Goal: Transaction & Acquisition: Book appointment/travel/reservation

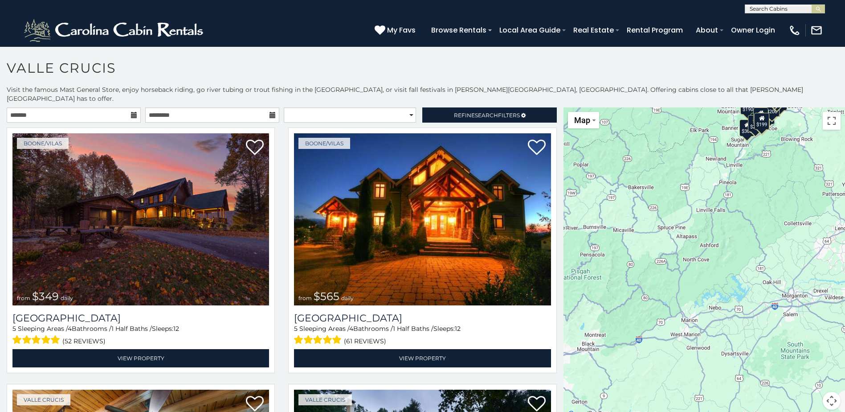
drag, startPoint x: 787, startPoint y: 383, endPoint x: 799, endPoint y: 242, distance: 141.2
click at [799, 242] on div "$349 $565 $410 $635 $451 $400 $460 $525 $245 $305 $395 $210 $360 $210 $275 $230…" at bounding box center [705, 263] width 282 height 313
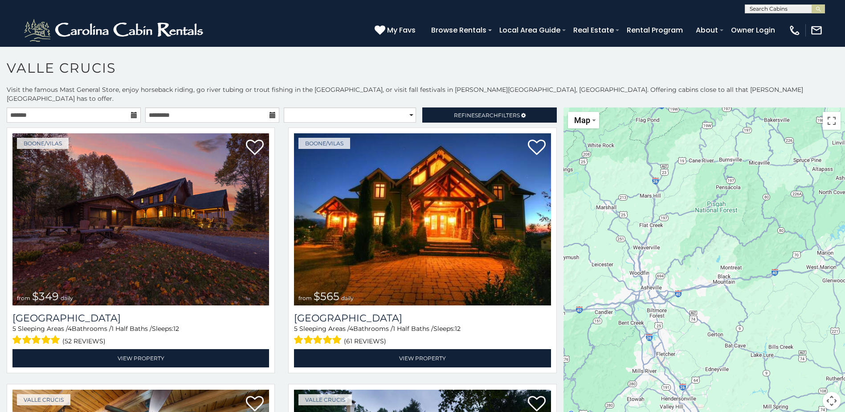
drag, startPoint x: 696, startPoint y: 327, endPoint x: 833, endPoint y: 260, distance: 152.4
click at [833, 260] on div "$349 $565 $410 $635 $451 $400 $460 $525 $245 $305 $395 $210 $360 $210 $275 $230…" at bounding box center [705, 263] width 282 height 313
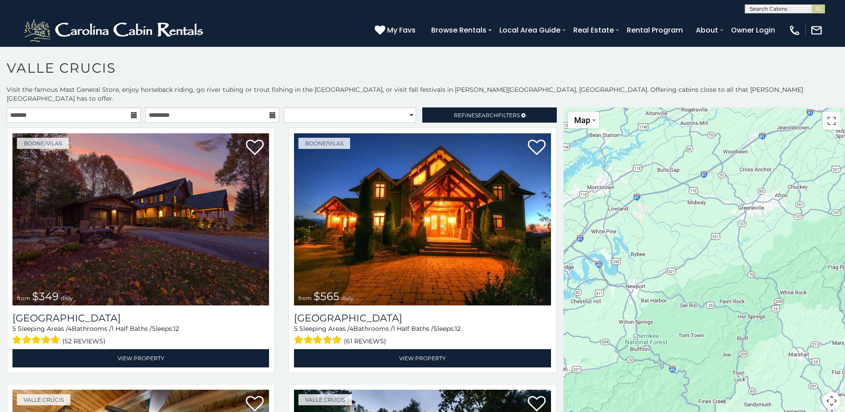
drag, startPoint x: 680, startPoint y: 287, endPoint x: 874, endPoint y: 434, distance: 243.2
click at [845, 411] on html "**********" at bounding box center [422, 208] width 845 height 417
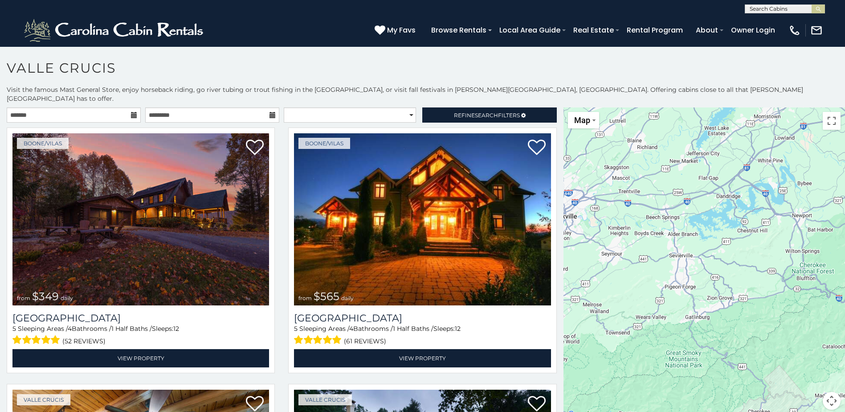
drag, startPoint x: 739, startPoint y: 210, endPoint x: 905, endPoint y: 139, distance: 180.8
click at [845, 139] on html "**********" at bounding box center [422, 208] width 845 height 417
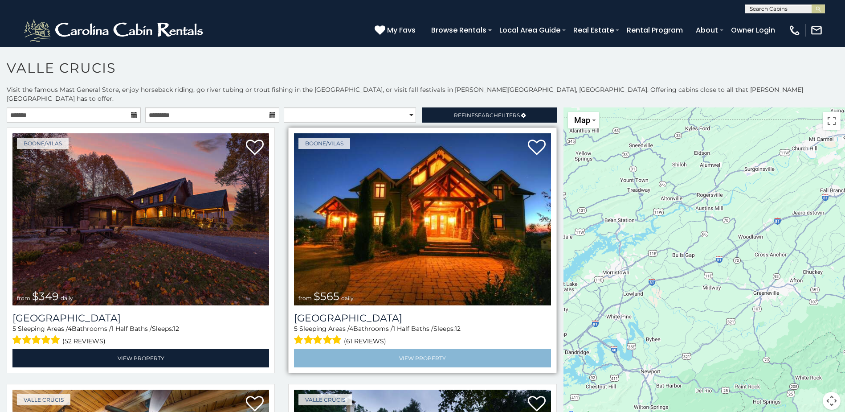
drag, startPoint x: 690, startPoint y: 198, endPoint x: 537, endPoint y: 354, distance: 218.3
click at [537, 107] on main "**********" at bounding box center [422, 107] width 845 height 0
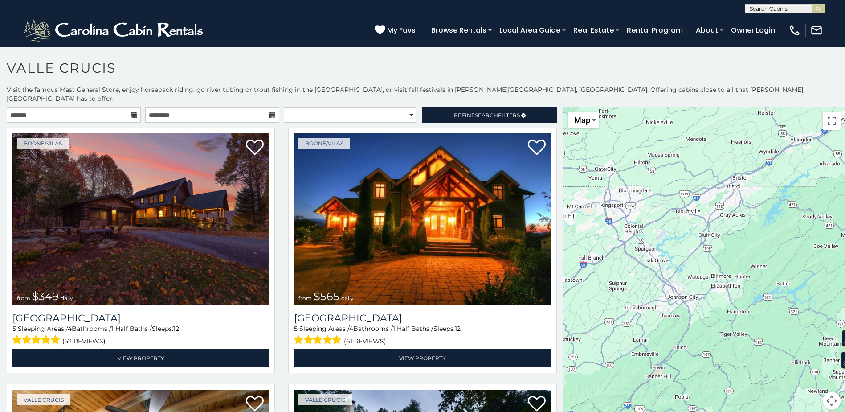
drag, startPoint x: 801, startPoint y: 212, endPoint x: 558, endPoint y: 280, distance: 251.9
click at [558, 107] on main "**********" at bounding box center [422, 107] width 845 height 0
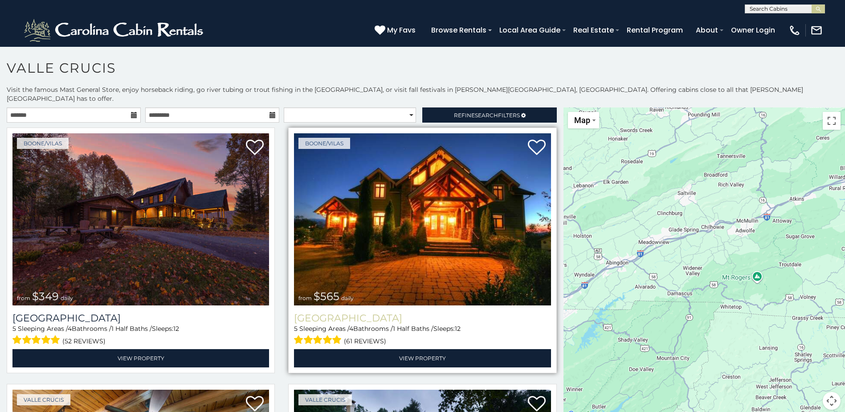
drag, startPoint x: 703, startPoint y: 188, endPoint x: 517, endPoint y: 311, distance: 222.6
click at [517, 107] on main "**********" at bounding box center [422, 107] width 845 height 0
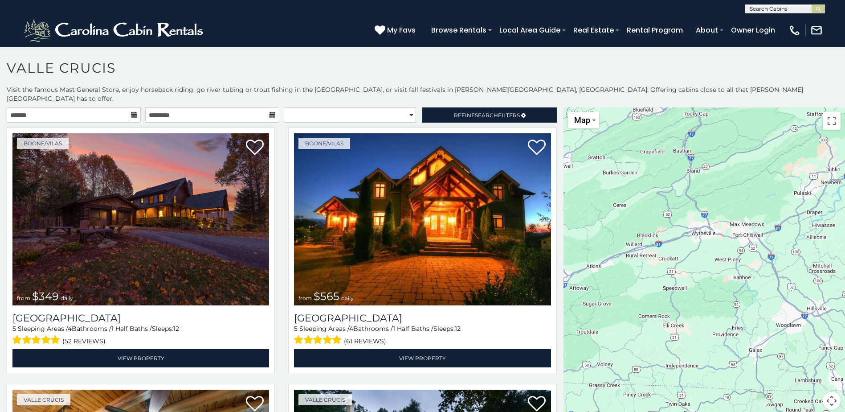
drag, startPoint x: 765, startPoint y: 211, endPoint x: 558, endPoint y: 283, distance: 219.6
click at [558, 107] on main "**********" at bounding box center [422, 107] width 845 height 0
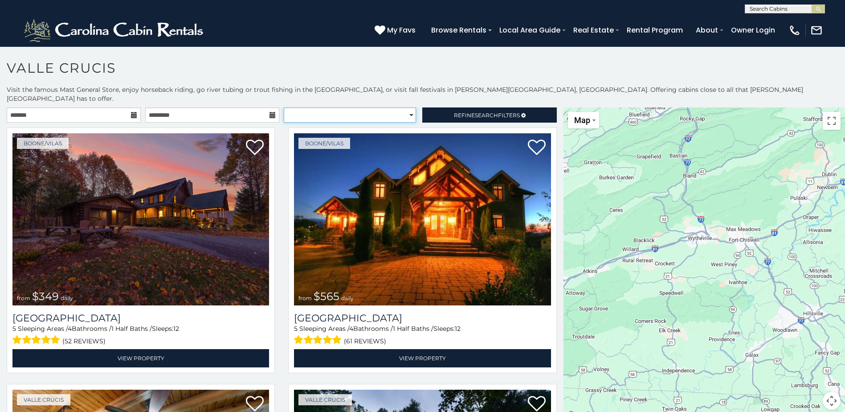
click at [406, 107] on select "**********" at bounding box center [350, 114] width 132 height 15
select select "**********"
click at [284, 107] on select "**********" at bounding box center [350, 114] width 132 height 15
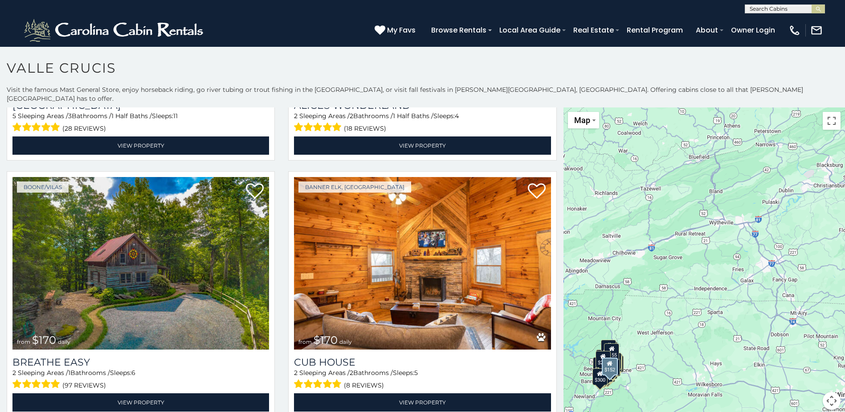
scroll to position [3341, 0]
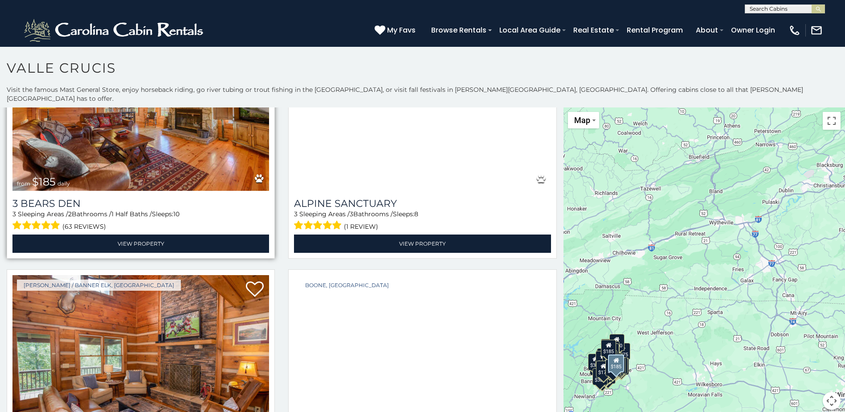
scroll to position [3959, 0]
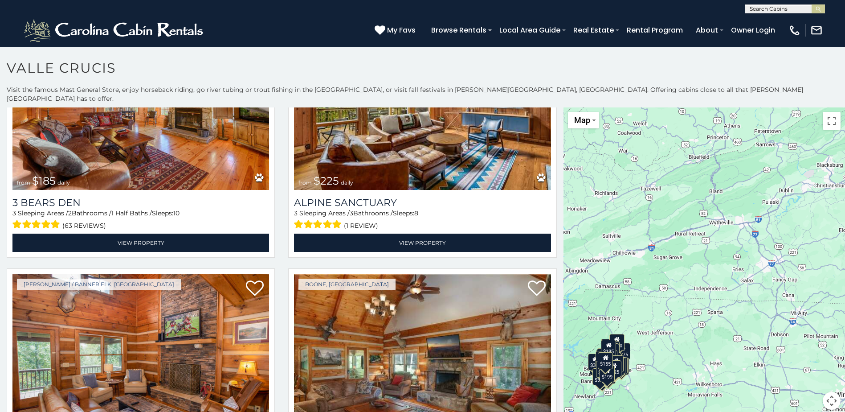
click at [602, 355] on div "$155" at bounding box center [605, 360] width 15 height 17
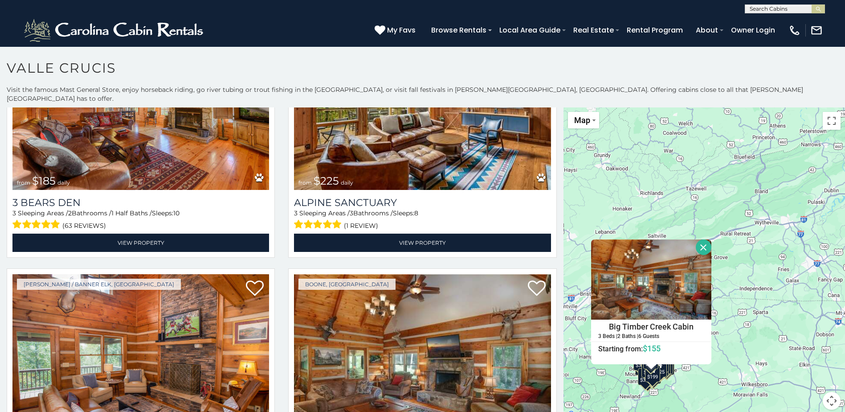
click at [699, 239] on button "Close" at bounding box center [704, 247] width 16 height 16
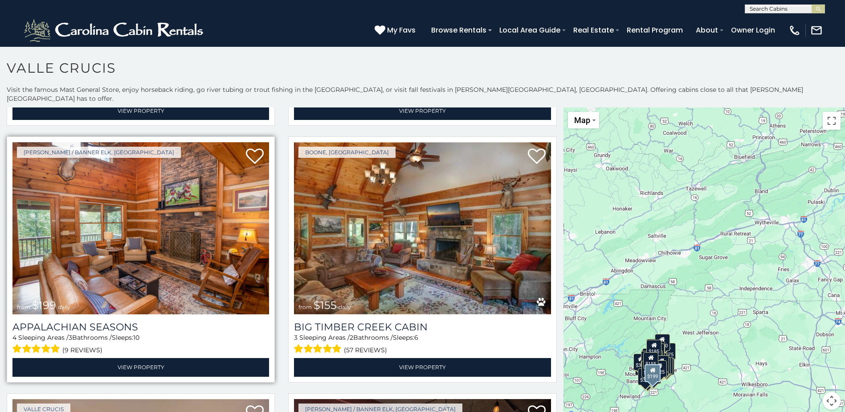
scroll to position [4093, 0]
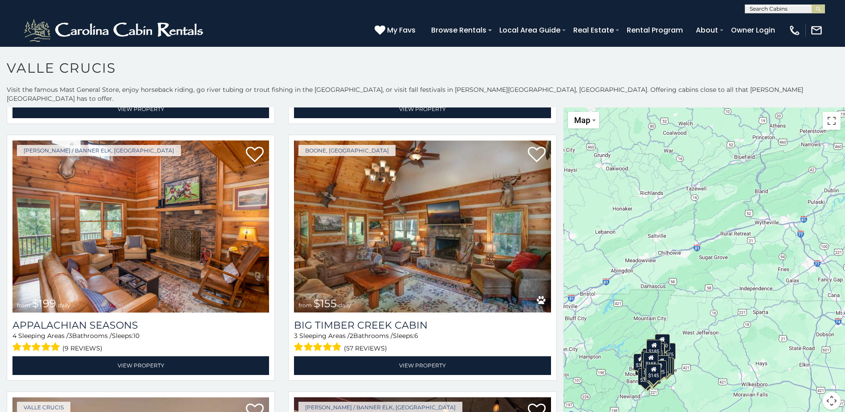
click at [651, 340] on div "$185" at bounding box center [653, 347] width 15 height 17
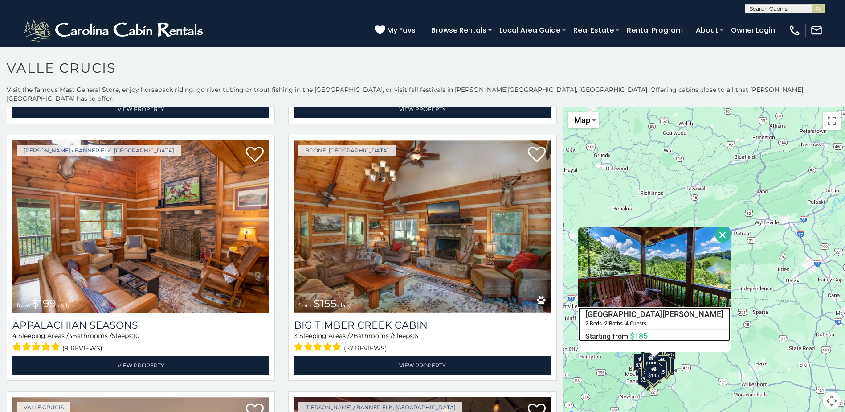
click at [654, 307] on h4 "Mountain Meadows" at bounding box center [654, 313] width 151 height 13
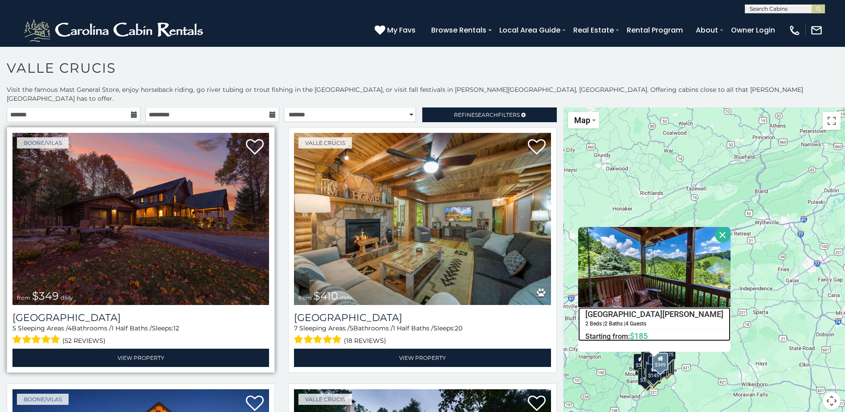
scroll to position [0, 0]
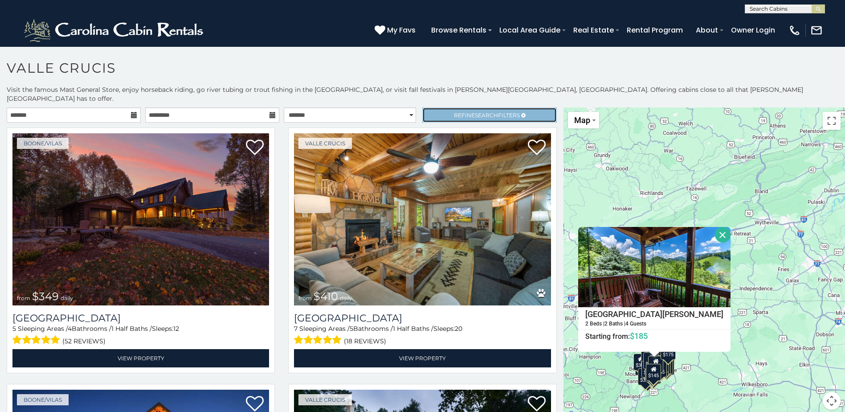
click at [500, 112] on span "Refine Search Filters" at bounding box center [487, 115] width 66 height 7
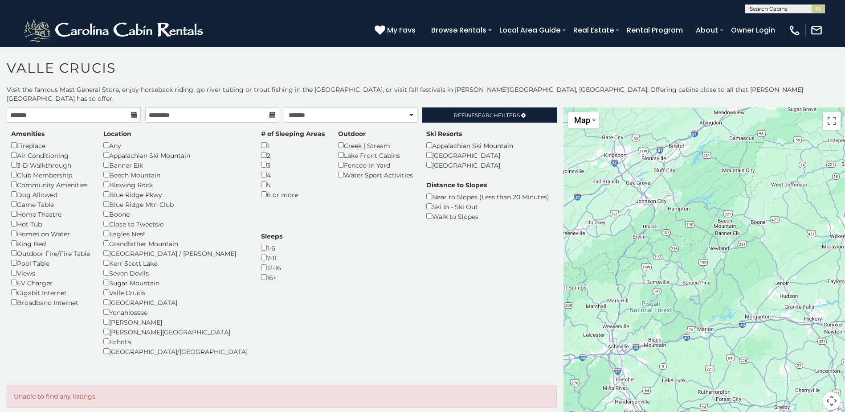
drag, startPoint x: 737, startPoint y: 331, endPoint x: 825, endPoint y: 183, distance: 172.4
click at [825, 183] on div at bounding box center [705, 263] width 282 height 313
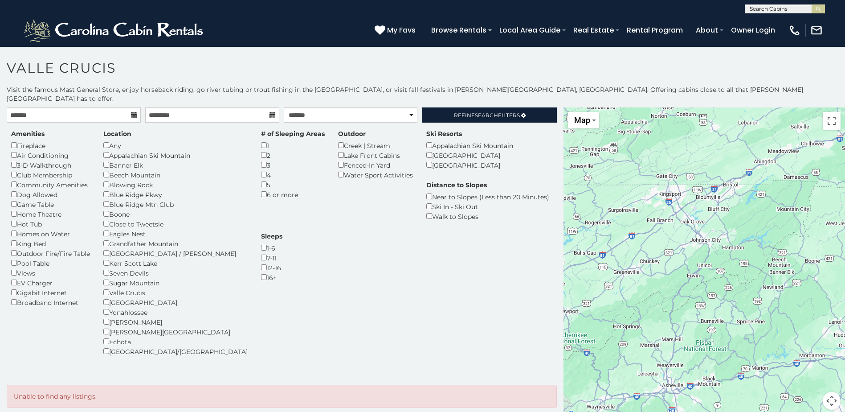
drag, startPoint x: 618, startPoint y: 296, endPoint x: 674, endPoint y: 335, distance: 68.8
click at [674, 335] on div at bounding box center [705, 263] width 282 height 313
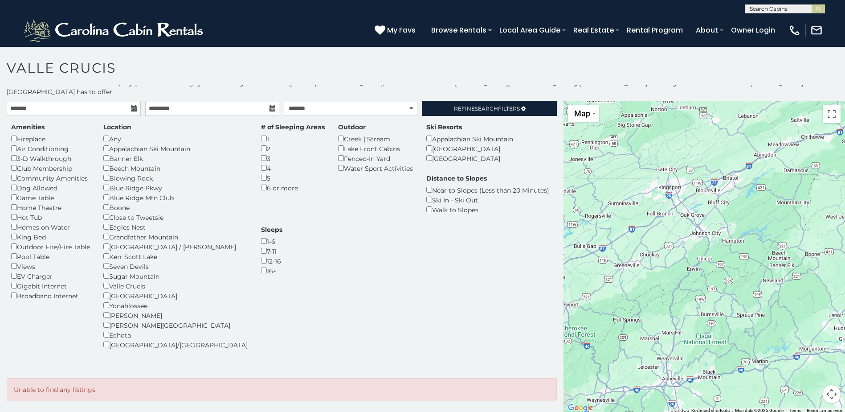
scroll to position [8, 0]
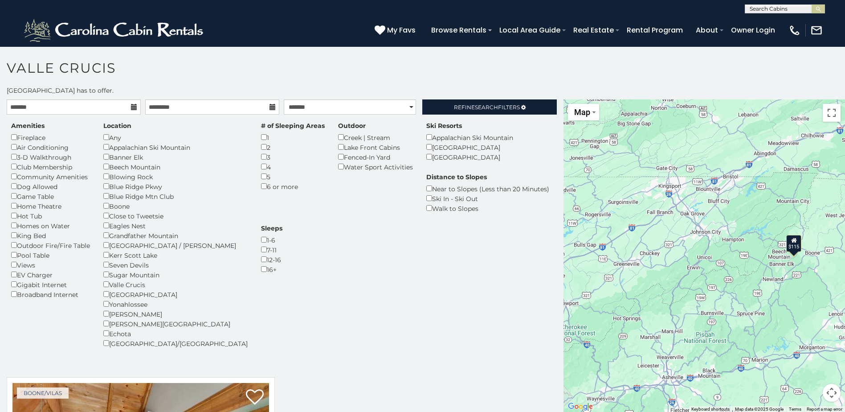
click at [106, 279] on div "Valle Crucis" at bounding box center [175, 284] width 144 height 10
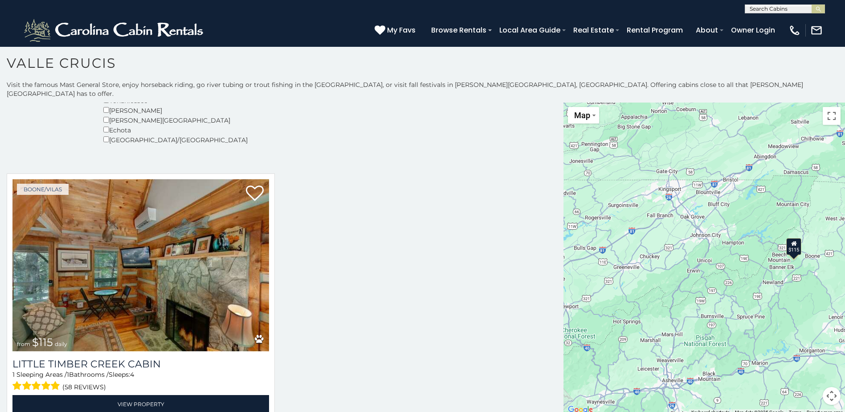
scroll to position [219, 0]
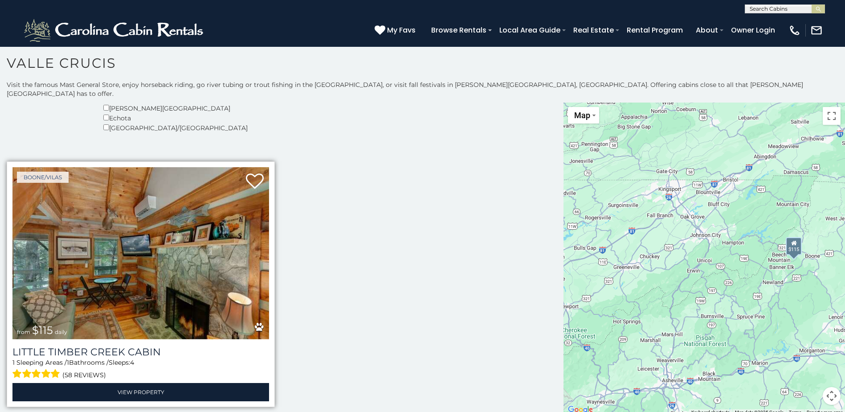
click at [107, 262] on img at bounding box center [140, 253] width 257 height 172
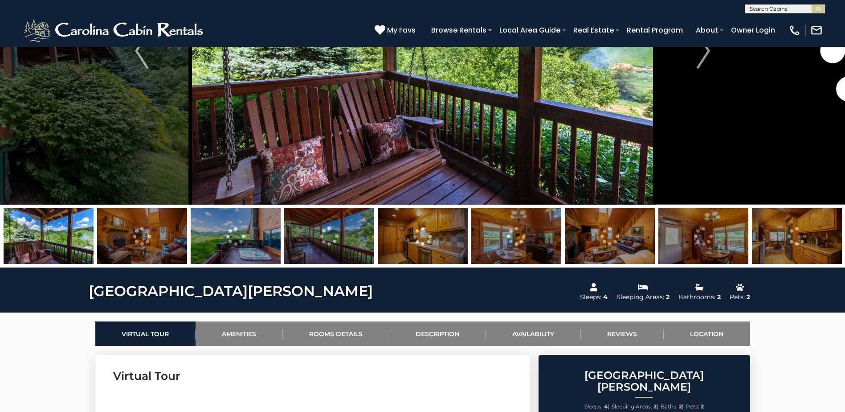
scroll to position [134, 0]
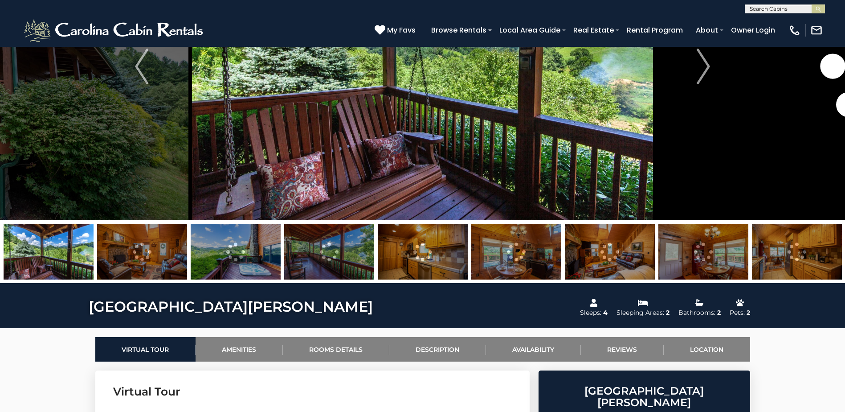
click at [142, 259] on img at bounding box center [142, 252] width 90 height 56
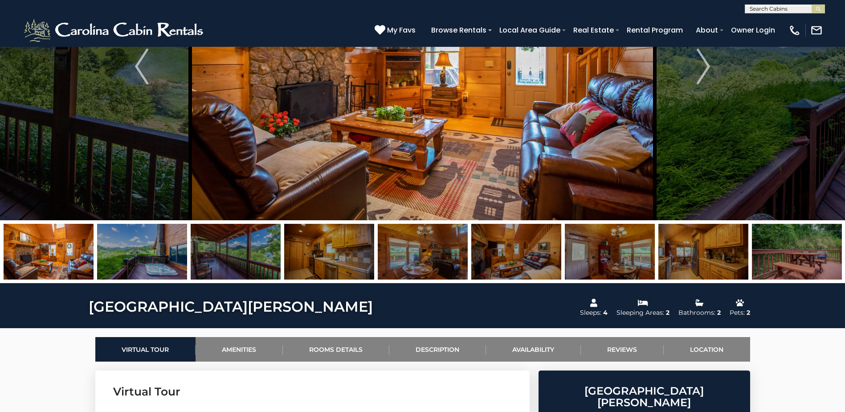
click at [224, 255] on img at bounding box center [236, 252] width 90 height 56
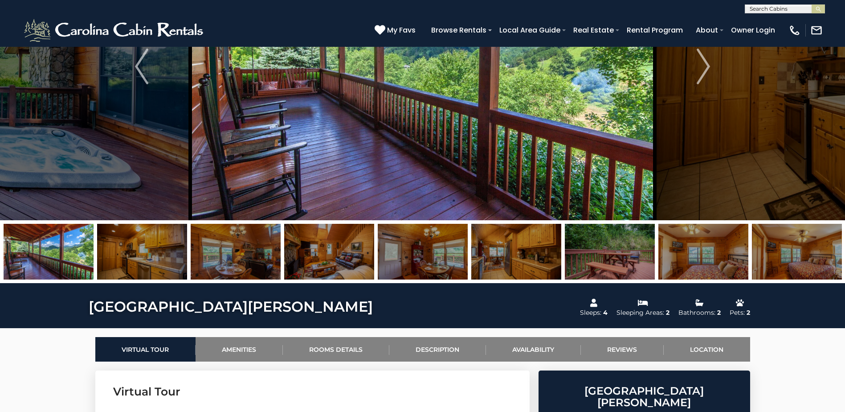
click at [241, 255] on img at bounding box center [236, 252] width 90 height 56
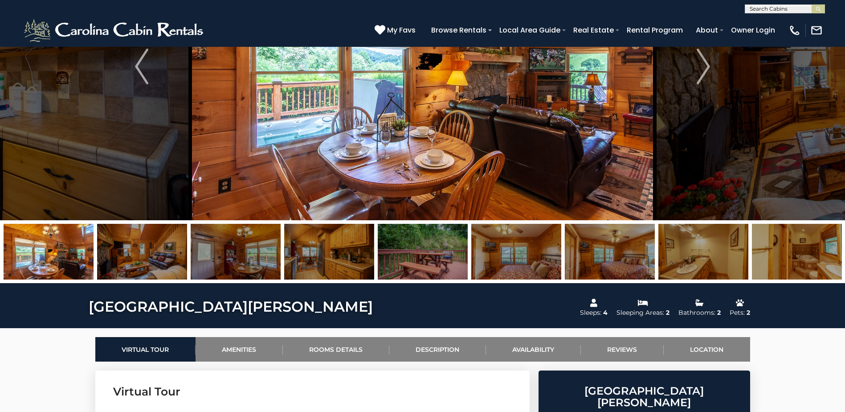
click at [244, 256] on img at bounding box center [236, 252] width 90 height 56
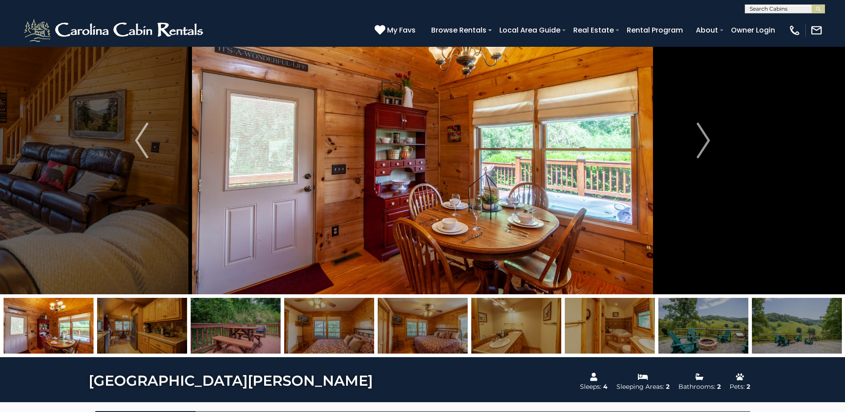
scroll to position [45, 0]
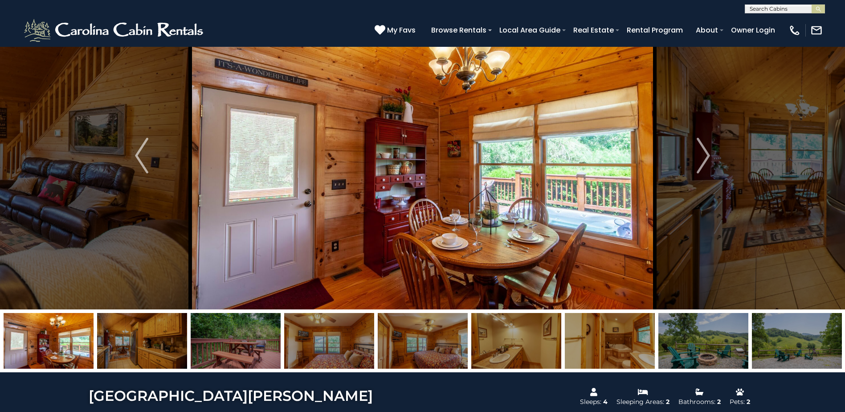
click at [239, 343] on img at bounding box center [236, 341] width 90 height 56
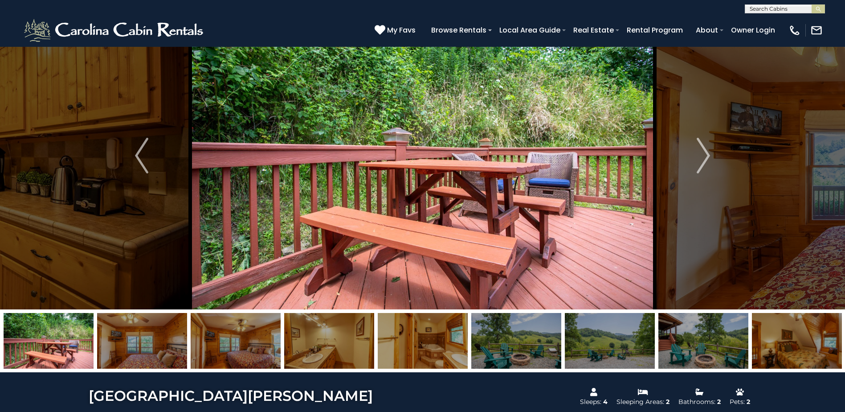
click at [336, 351] on img at bounding box center [329, 341] width 90 height 56
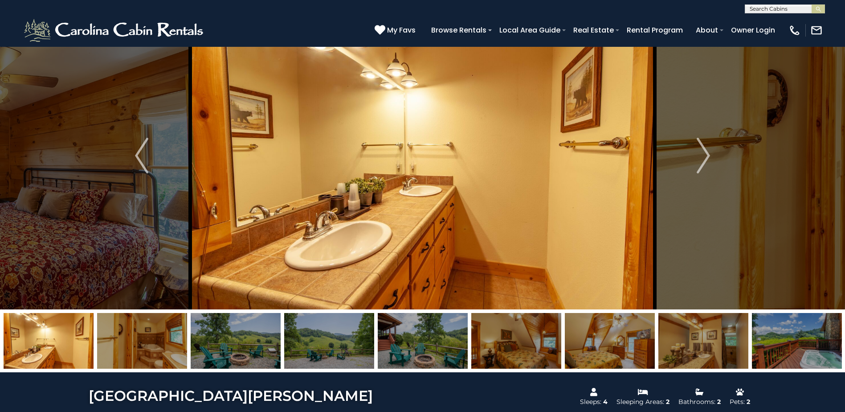
click at [433, 355] on img at bounding box center [423, 341] width 90 height 56
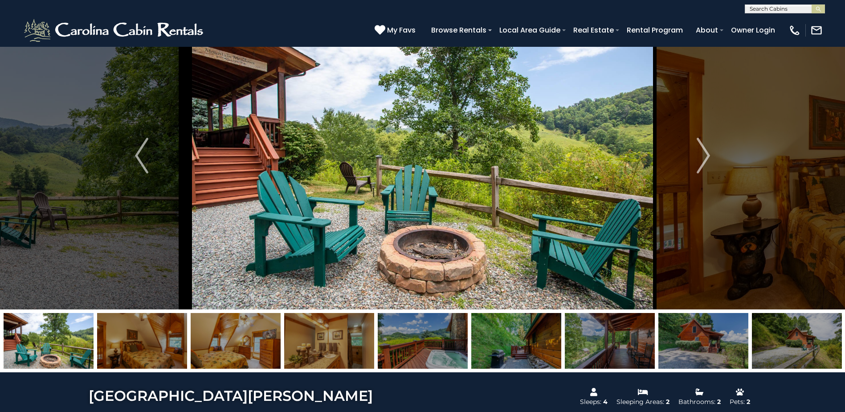
click at [431, 345] on img at bounding box center [423, 341] width 90 height 56
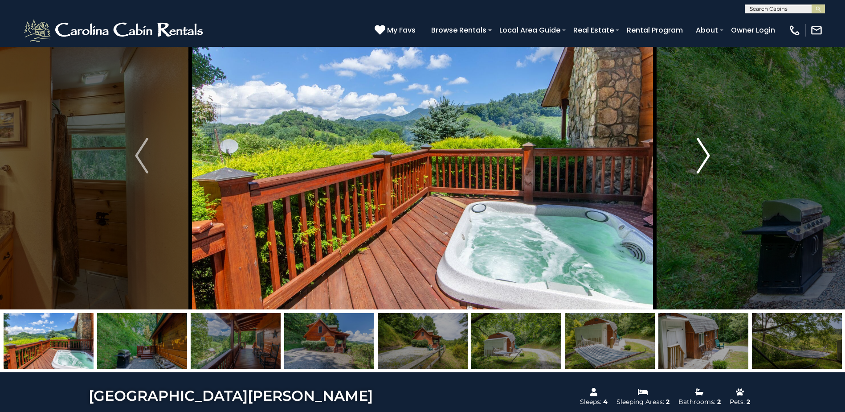
click at [708, 154] on img "Next" at bounding box center [703, 156] width 13 height 36
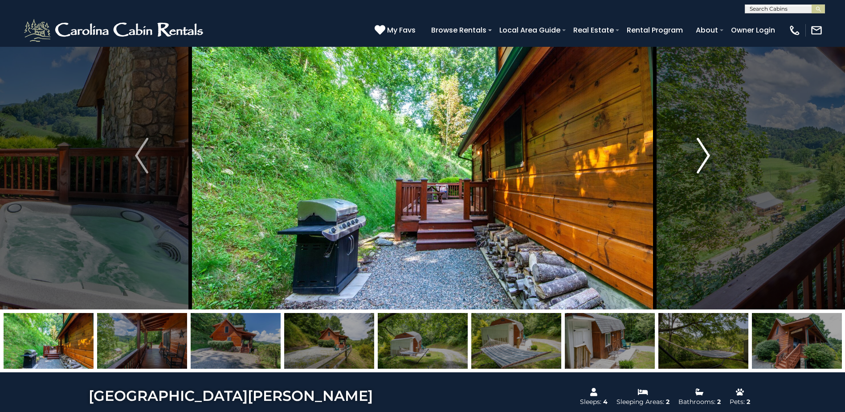
click at [708, 154] on img "Next" at bounding box center [703, 156] width 13 height 36
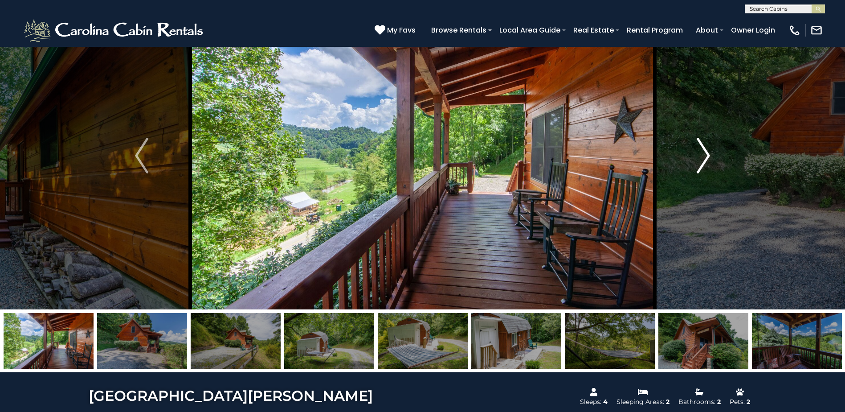
click at [708, 154] on img "Next" at bounding box center [703, 156] width 13 height 36
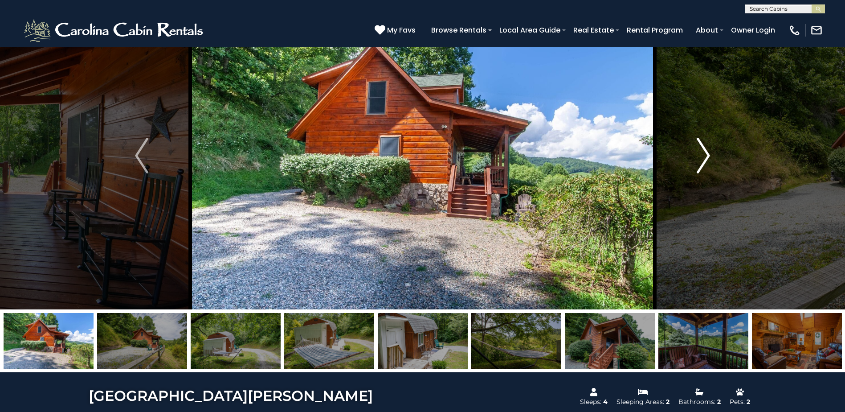
click at [708, 154] on img "Next" at bounding box center [703, 156] width 13 height 36
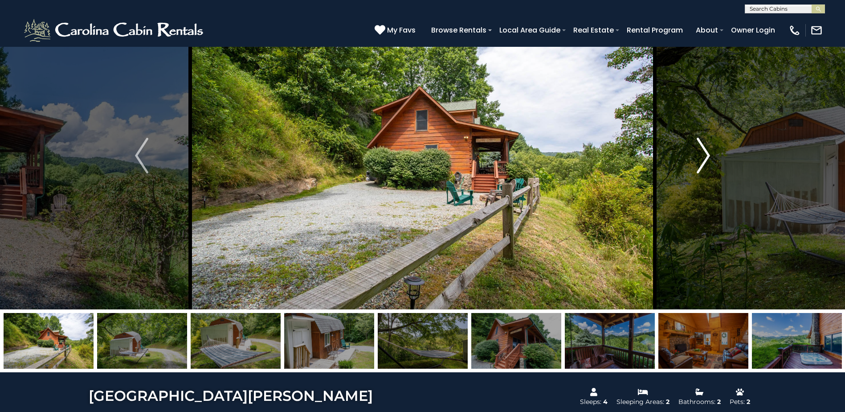
click at [708, 154] on img "Next" at bounding box center [703, 156] width 13 height 36
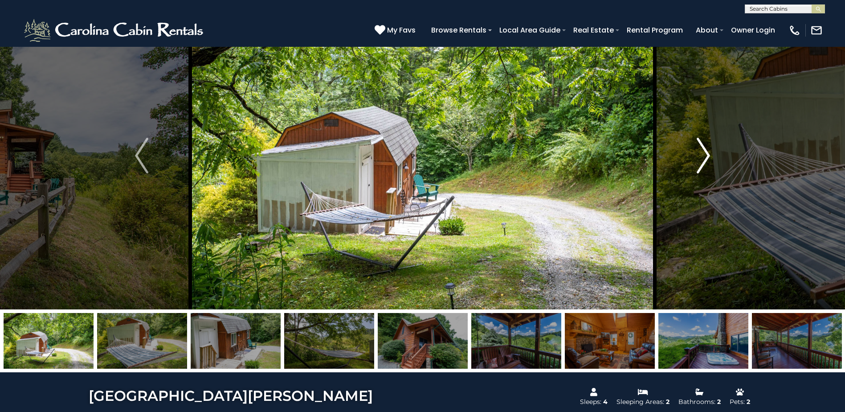
click at [710, 155] on img "Next" at bounding box center [703, 156] width 13 height 36
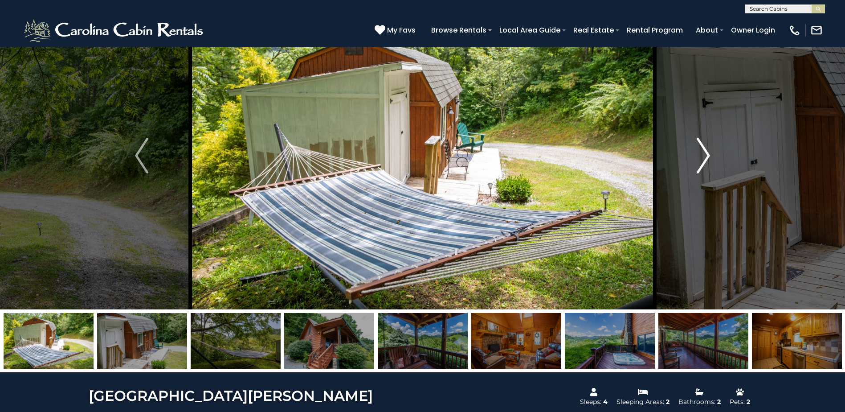
click at [710, 155] on img "Next" at bounding box center [703, 156] width 13 height 36
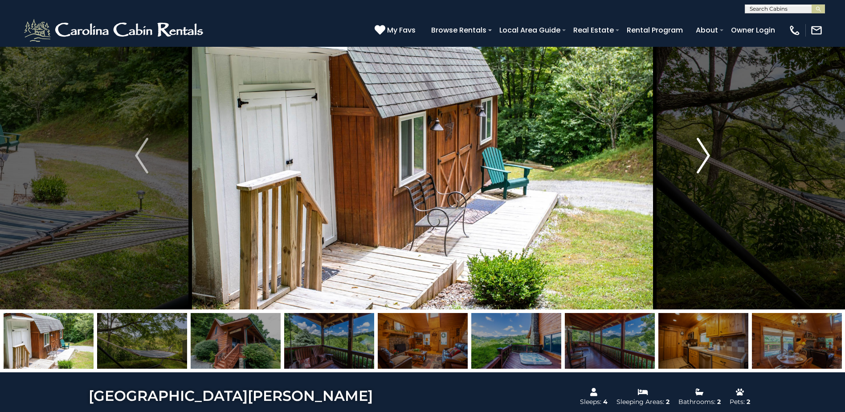
click at [710, 155] on img "Next" at bounding box center [703, 156] width 13 height 36
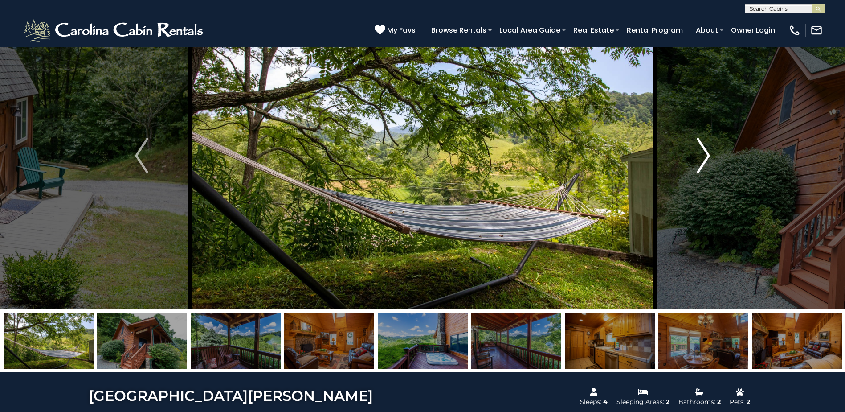
click at [710, 155] on img "Next" at bounding box center [703, 156] width 13 height 36
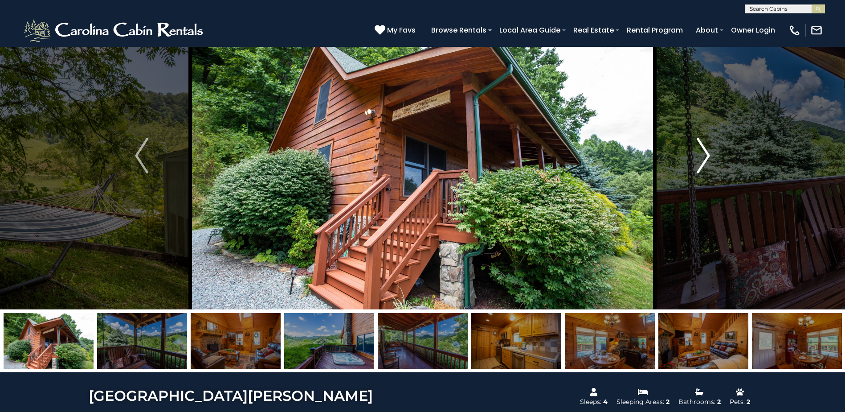
click at [710, 155] on img "Next" at bounding box center [703, 156] width 13 height 36
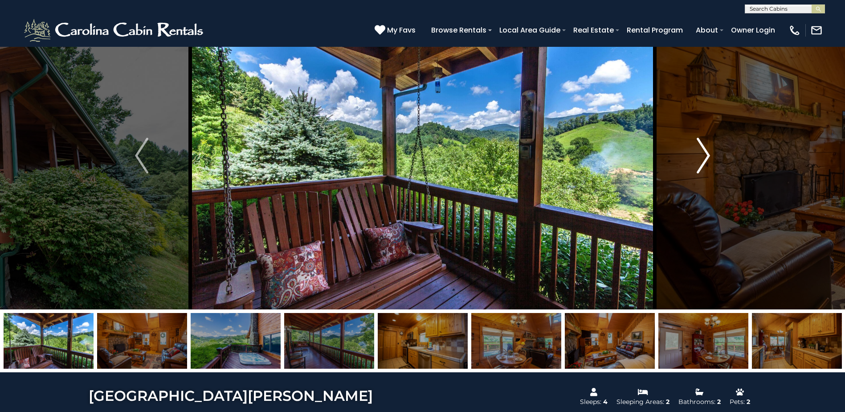
click at [710, 155] on img "Next" at bounding box center [703, 156] width 13 height 36
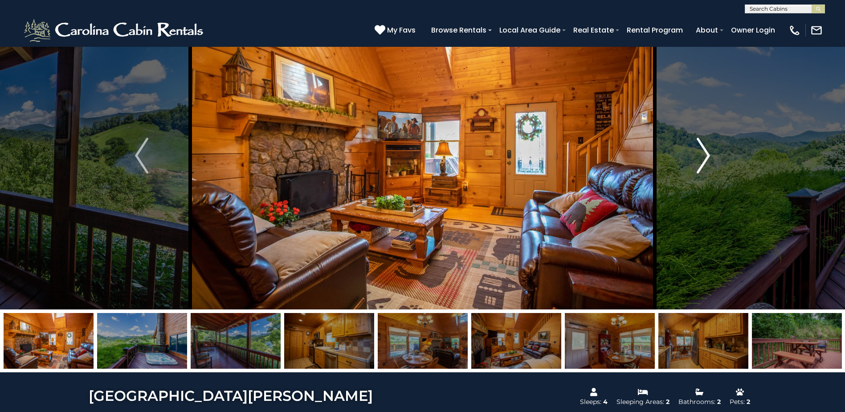
click at [709, 155] on img "Next" at bounding box center [703, 156] width 13 height 36
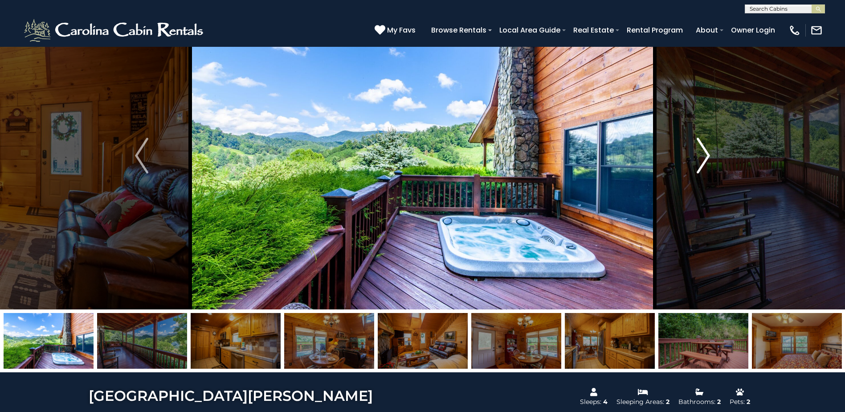
click at [709, 158] on img "Next" at bounding box center [703, 156] width 13 height 36
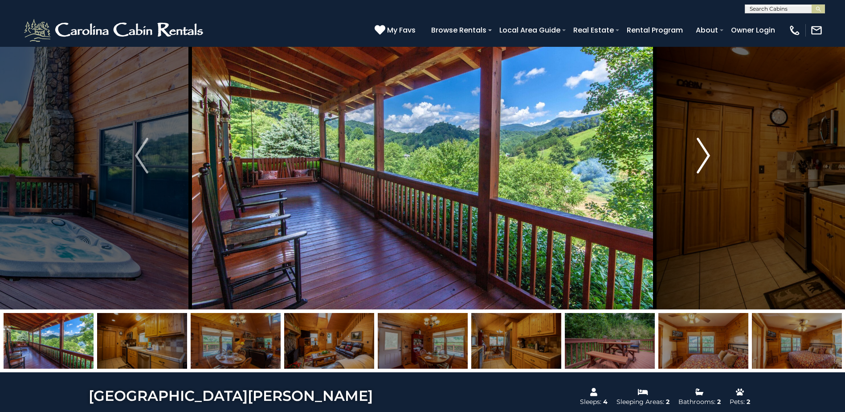
click at [707, 151] on img "Next" at bounding box center [703, 156] width 13 height 36
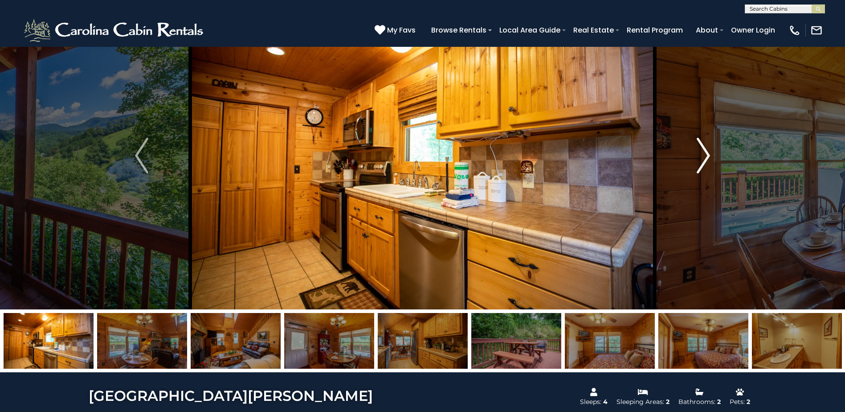
click at [707, 151] on img "Next" at bounding box center [703, 156] width 13 height 36
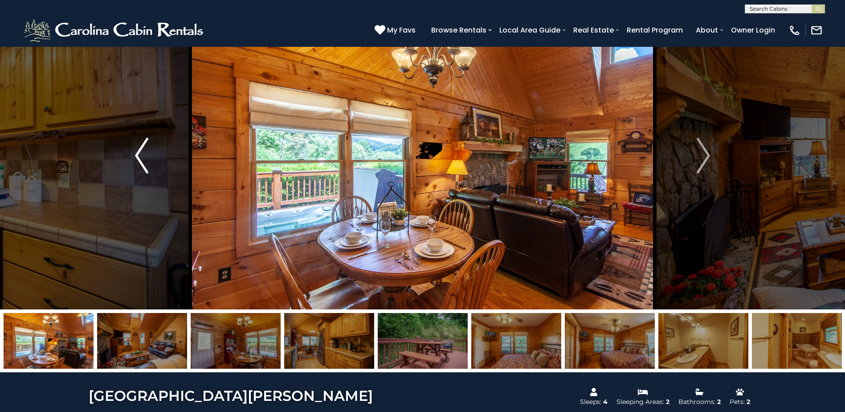
click at [106, 241] on button "Previous" at bounding box center [141, 155] width 97 height 307
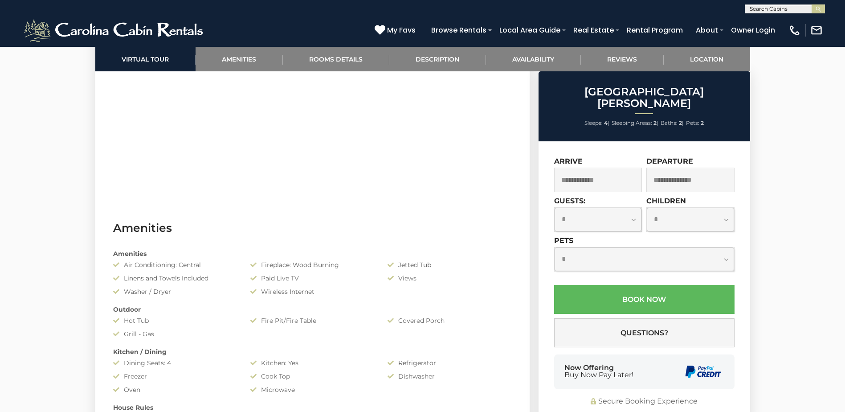
scroll to position [579, 0]
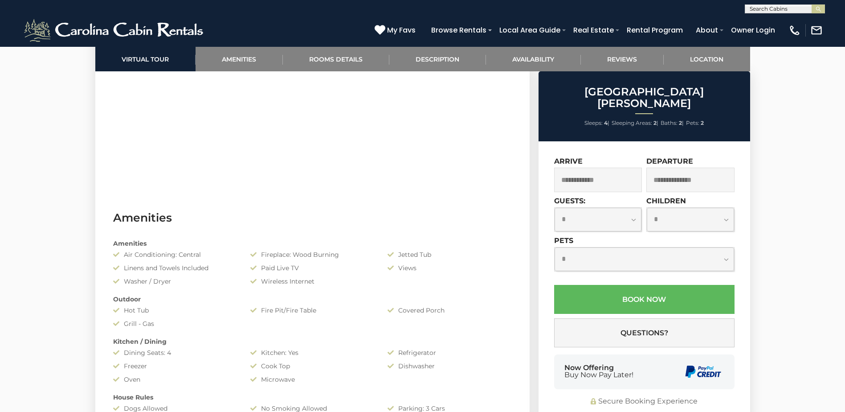
click at [610, 169] on input "text" at bounding box center [598, 179] width 88 height 25
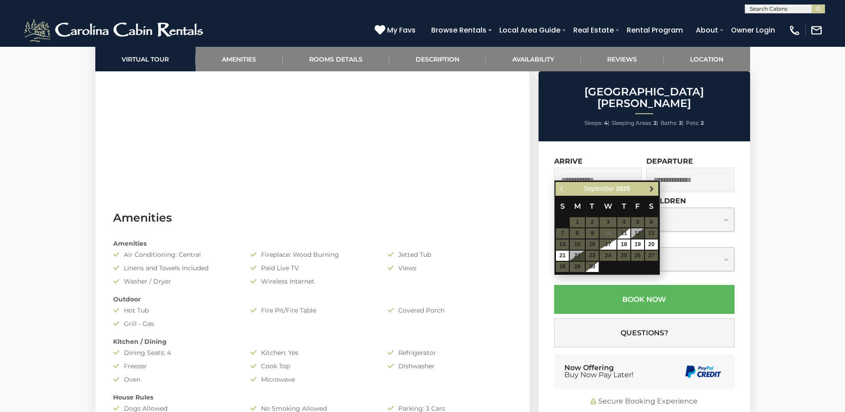
click at [650, 187] on span "Next" at bounding box center [651, 188] width 7 height 7
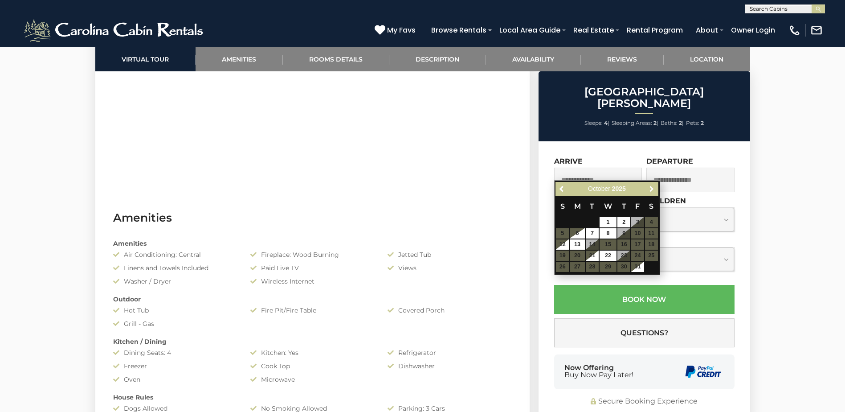
click at [650, 187] on span "Next" at bounding box center [651, 188] width 7 height 7
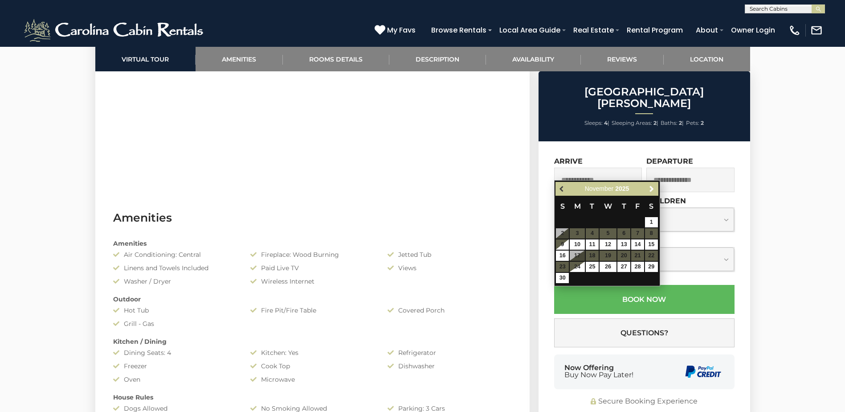
click at [561, 188] on span "Previous" at bounding box center [562, 188] width 7 height 7
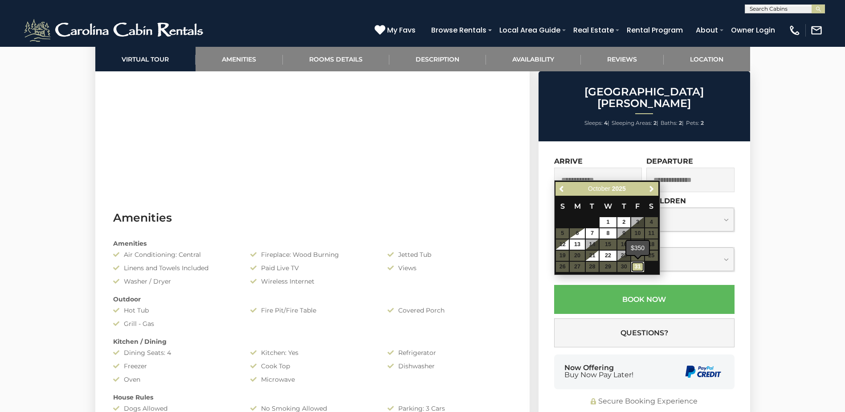
click at [639, 269] on link "31" at bounding box center [637, 266] width 13 height 10
type input "**********"
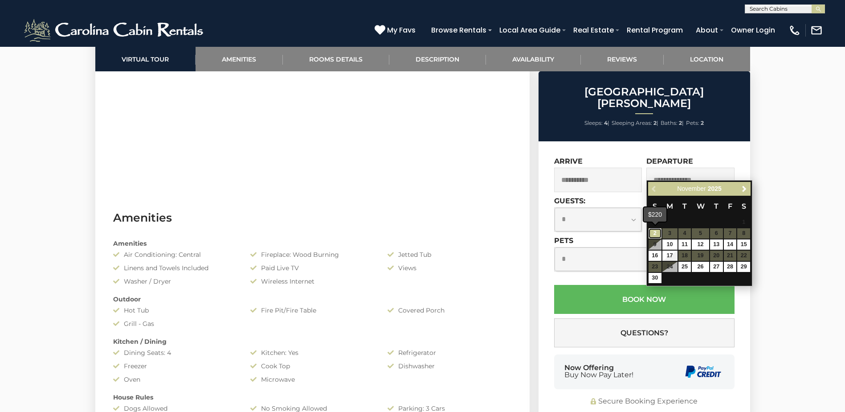
click at [656, 234] on link "2" at bounding box center [655, 233] width 13 height 10
type input "**********"
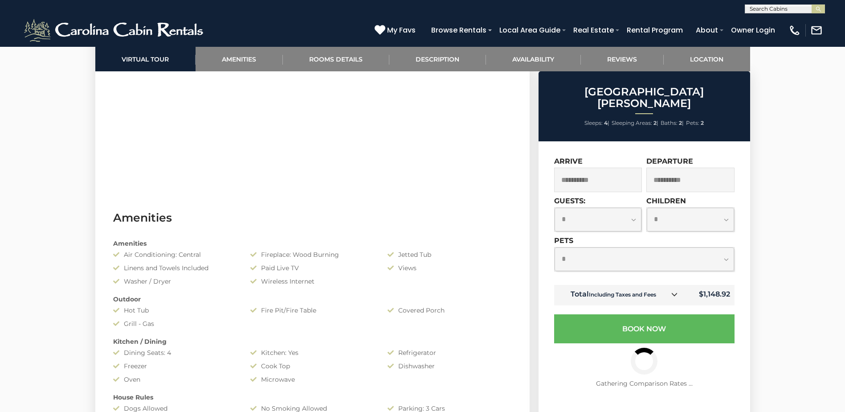
click at [633, 208] on select "**********" at bounding box center [598, 220] width 87 height 24
select select "*"
click at [555, 208] on select "**********" at bounding box center [598, 220] width 87 height 24
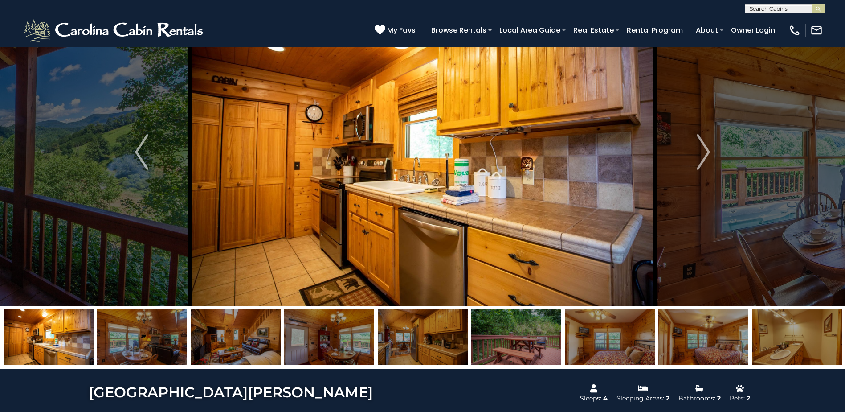
scroll to position [0, 0]
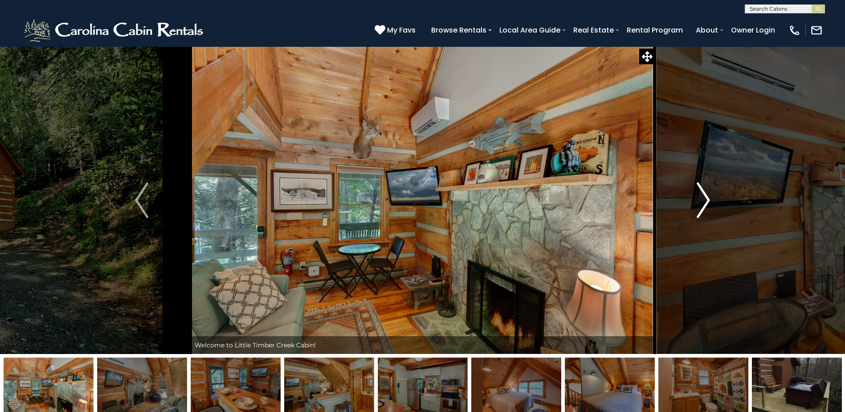
click at [706, 197] on img "Next" at bounding box center [703, 200] width 13 height 36
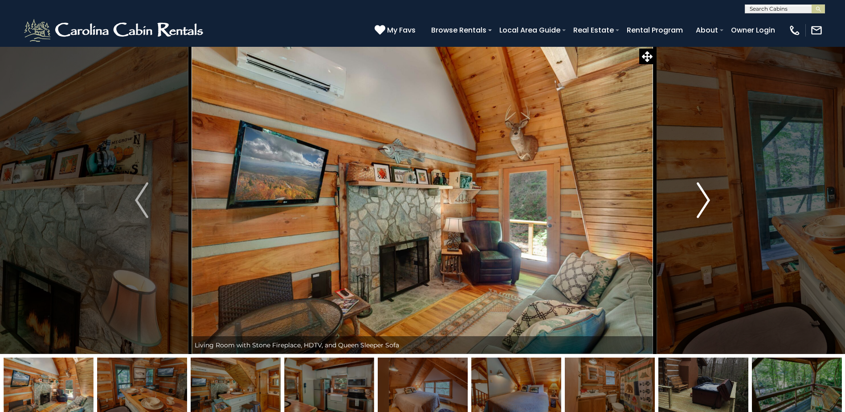
click at [706, 197] on img "Next" at bounding box center [703, 200] width 13 height 36
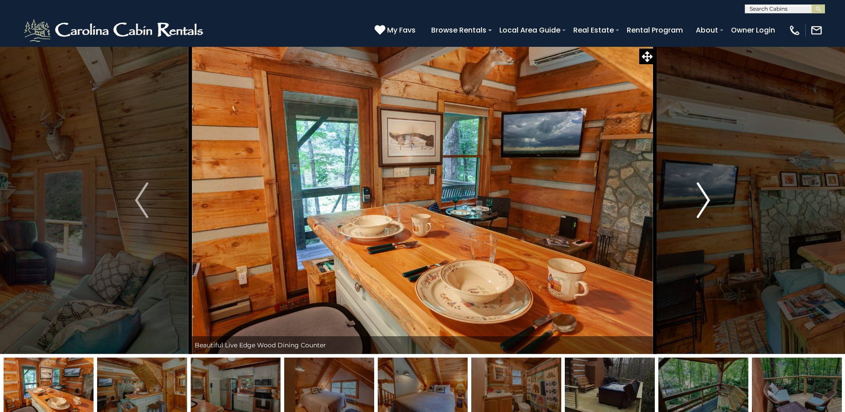
click at [707, 198] on img "Next" at bounding box center [703, 200] width 13 height 36
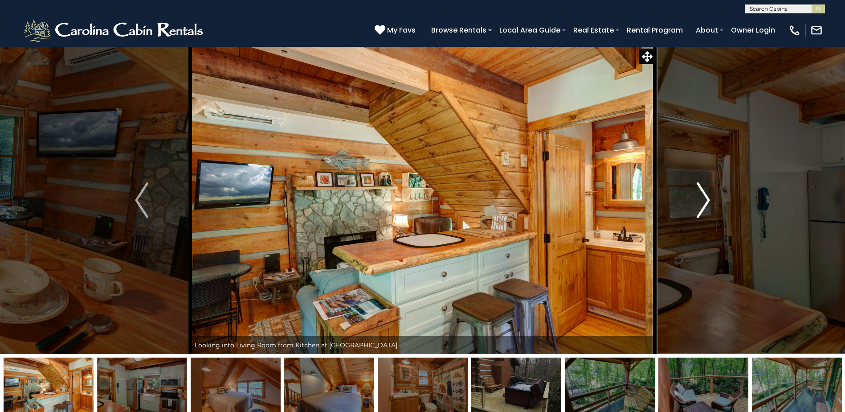
click at [707, 198] on img "Next" at bounding box center [703, 200] width 13 height 36
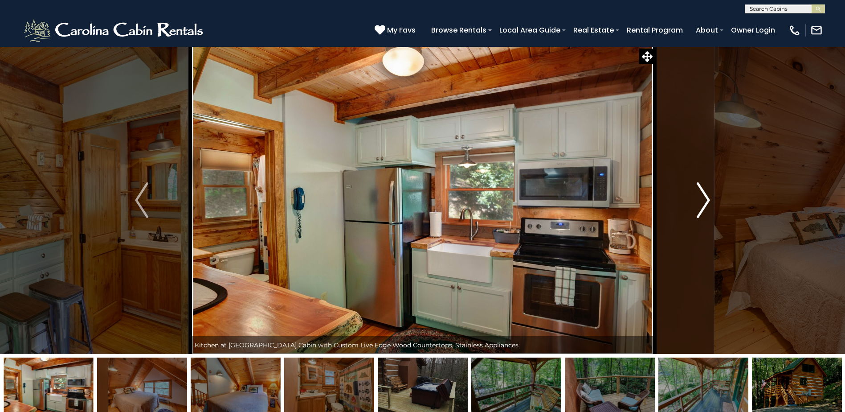
click at [707, 198] on img "Next" at bounding box center [703, 200] width 13 height 36
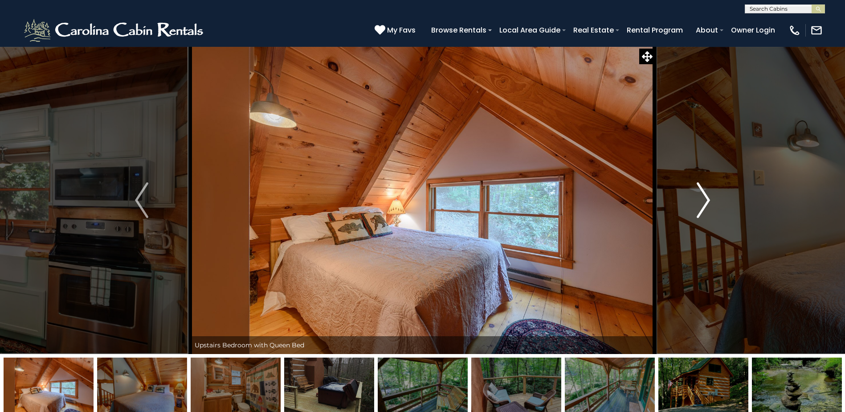
click at [707, 198] on img "Next" at bounding box center [703, 200] width 13 height 36
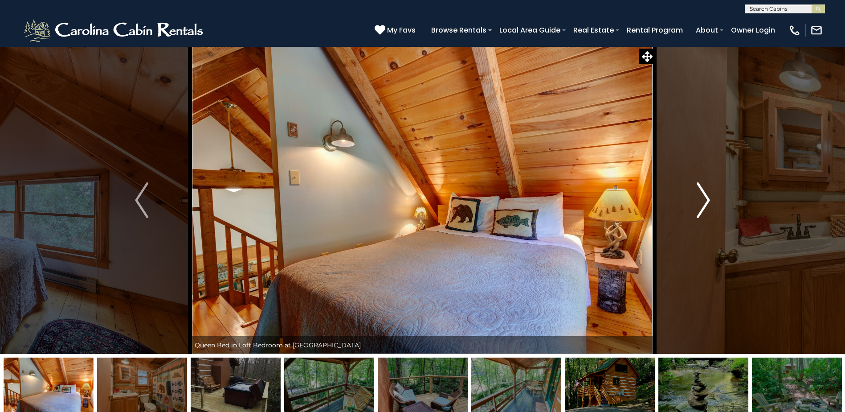
click at [707, 198] on img "Next" at bounding box center [703, 200] width 13 height 36
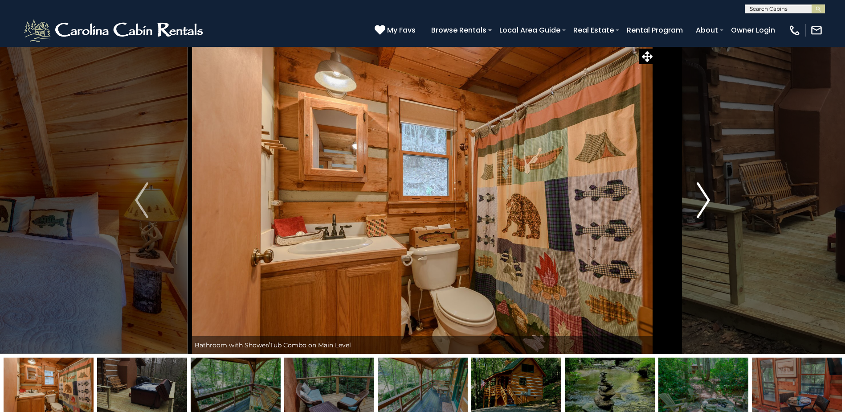
click at [708, 198] on img "Next" at bounding box center [703, 200] width 13 height 36
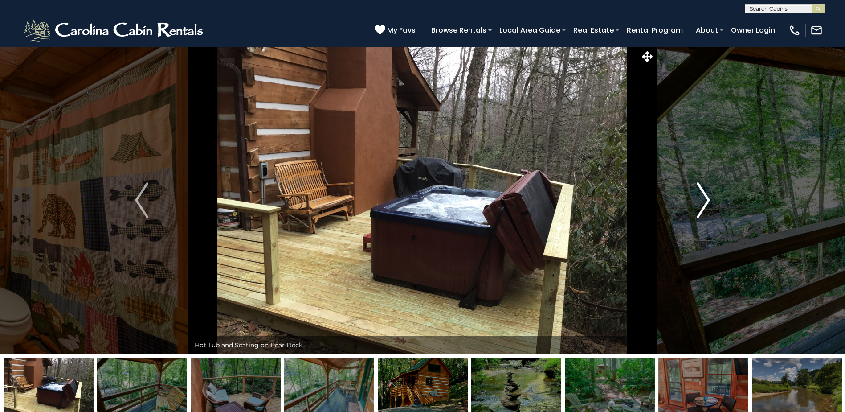
click at [708, 198] on img "Next" at bounding box center [703, 200] width 13 height 36
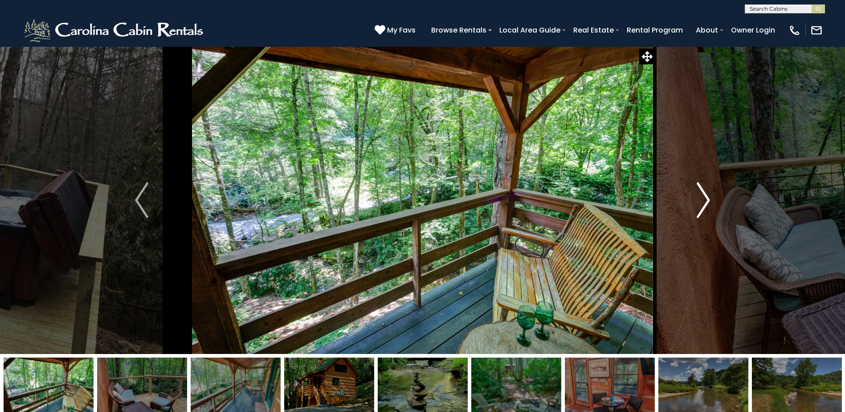
click at [708, 198] on img "Next" at bounding box center [703, 200] width 13 height 36
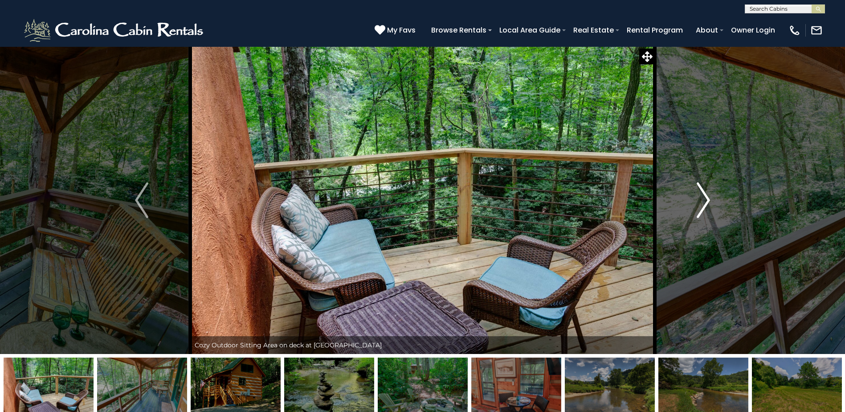
click at [708, 198] on img "Next" at bounding box center [703, 200] width 13 height 36
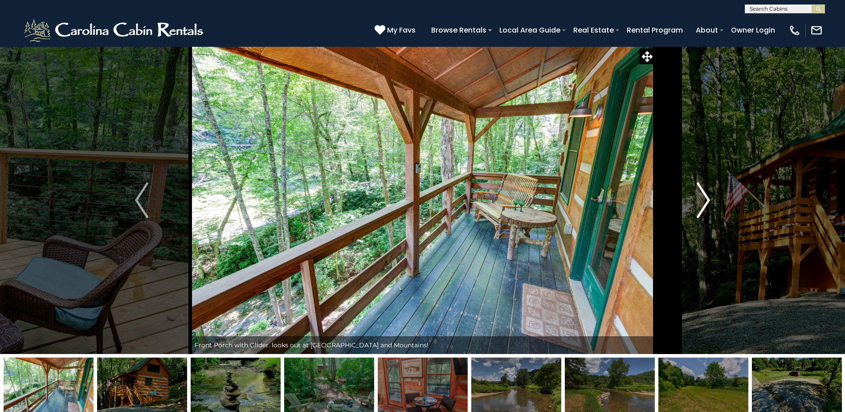
click at [708, 198] on img "Next" at bounding box center [703, 200] width 13 height 36
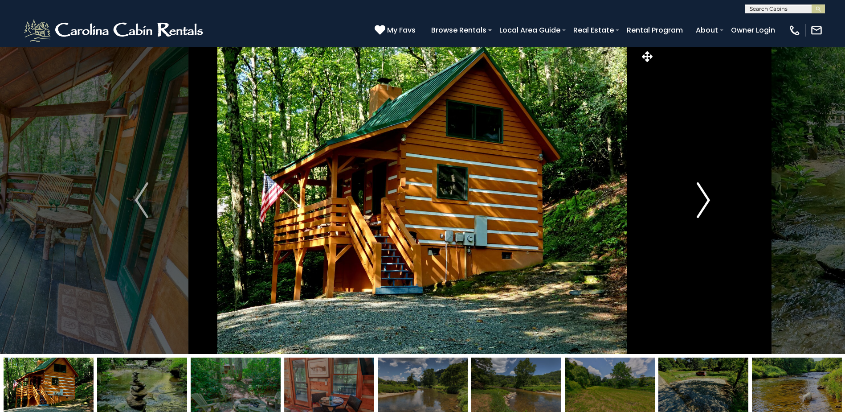
click at [708, 198] on img "Next" at bounding box center [703, 200] width 13 height 36
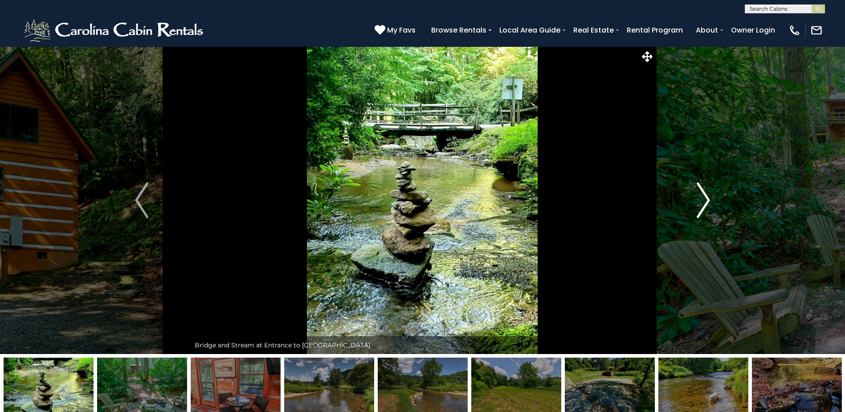
click at [708, 198] on img "Next" at bounding box center [703, 200] width 13 height 36
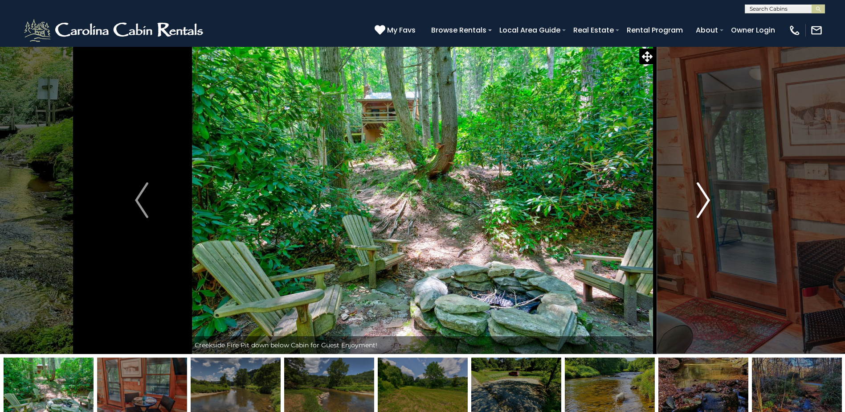
click at [708, 198] on img "Next" at bounding box center [703, 200] width 13 height 36
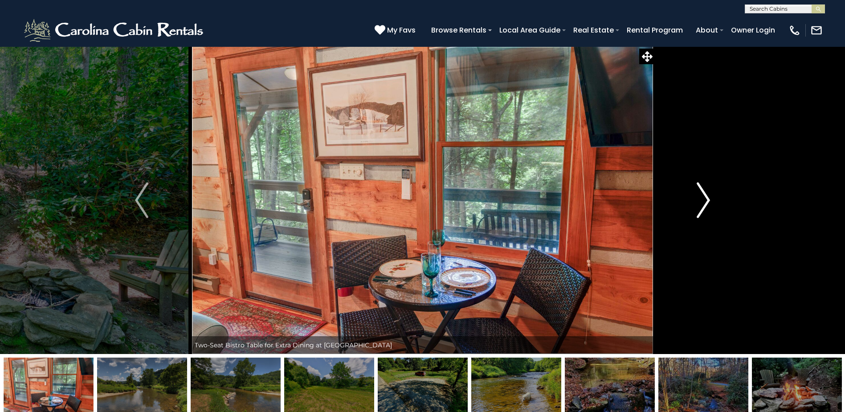
click at [708, 198] on img "Next" at bounding box center [703, 200] width 13 height 36
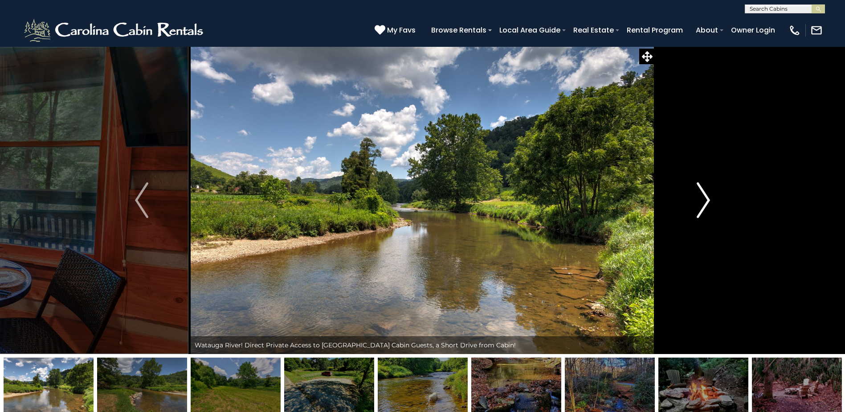
click at [708, 198] on img "Next" at bounding box center [703, 200] width 13 height 36
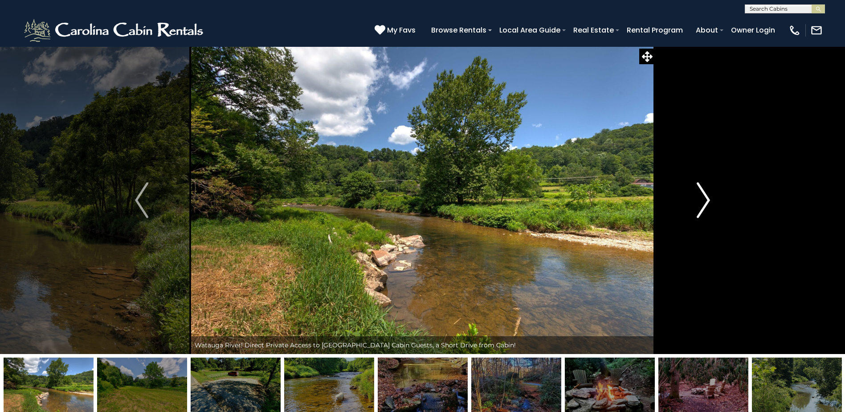
click at [708, 198] on img "Next" at bounding box center [703, 200] width 13 height 36
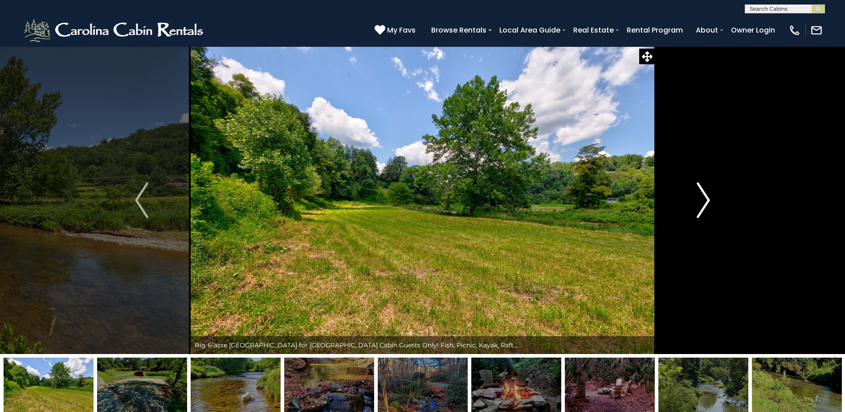
click at [708, 198] on img "Next" at bounding box center [703, 200] width 13 height 36
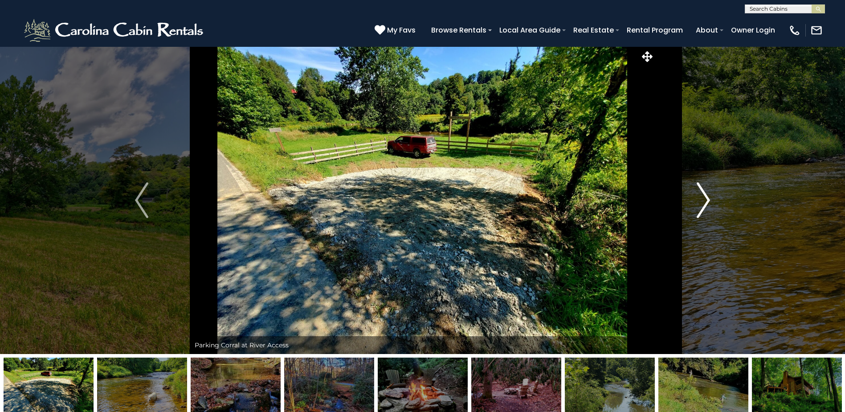
click at [708, 198] on img "Next" at bounding box center [703, 200] width 13 height 36
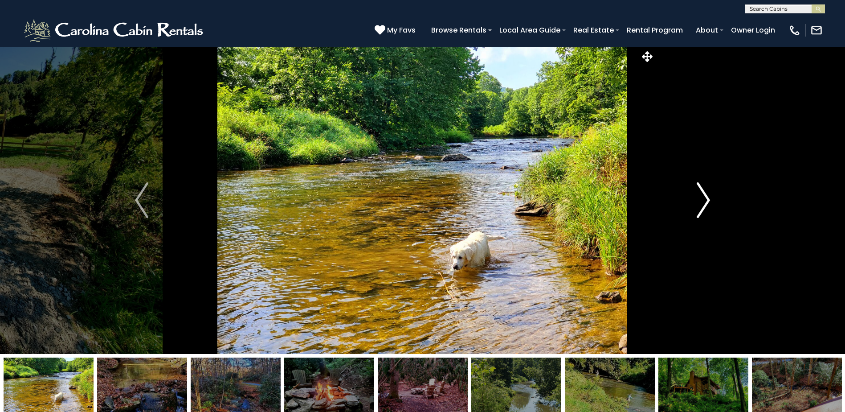
click at [708, 198] on img "Next" at bounding box center [703, 200] width 13 height 36
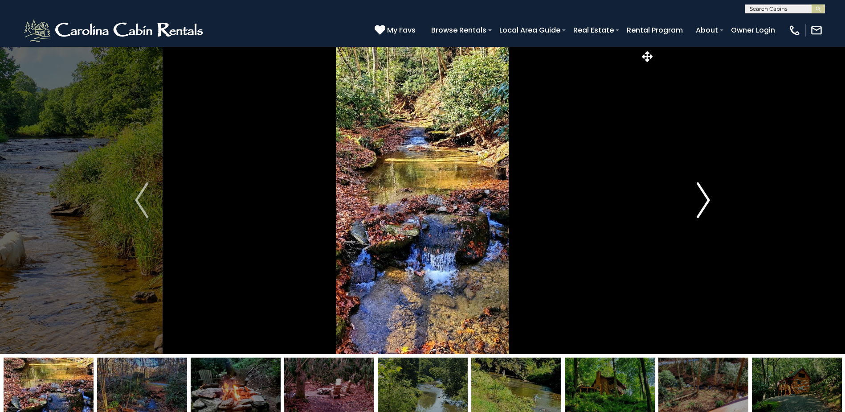
click at [708, 198] on img "Next" at bounding box center [703, 200] width 13 height 36
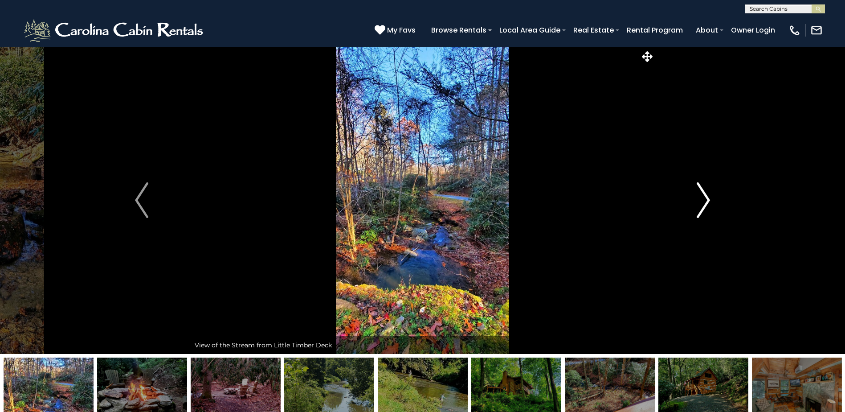
click at [708, 198] on img "Next" at bounding box center [703, 200] width 13 height 36
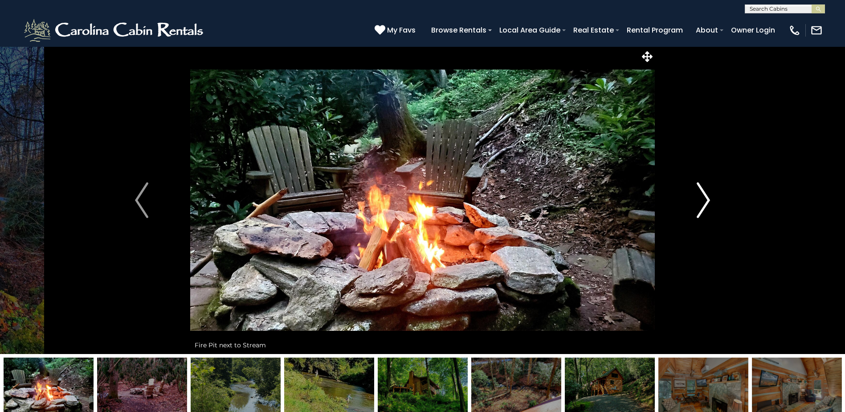
click at [708, 198] on img "Next" at bounding box center [703, 200] width 13 height 36
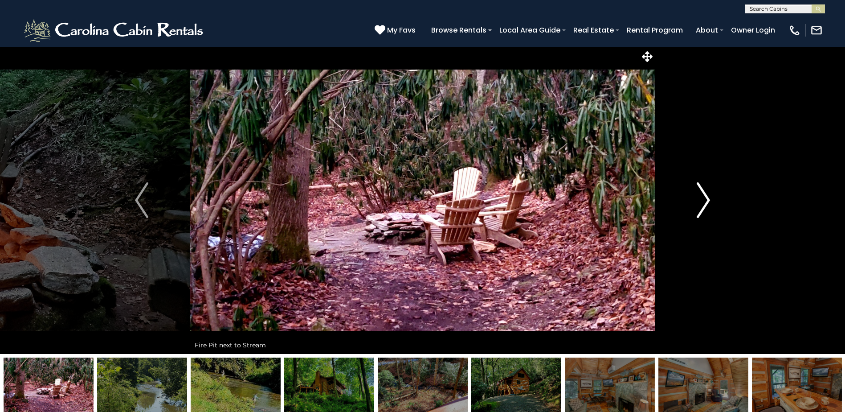
click at [708, 198] on img "Next" at bounding box center [703, 200] width 13 height 36
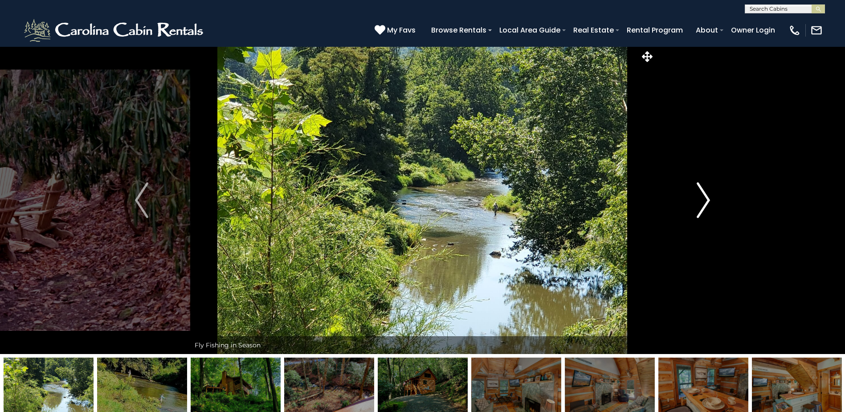
click at [708, 198] on img "Next" at bounding box center [703, 200] width 13 height 36
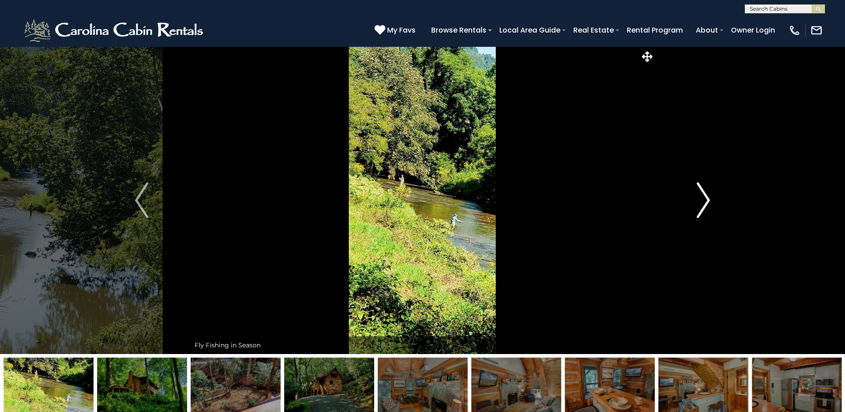
click at [708, 198] on img "Next" at bounding box center [703, 200] width 13 height 36
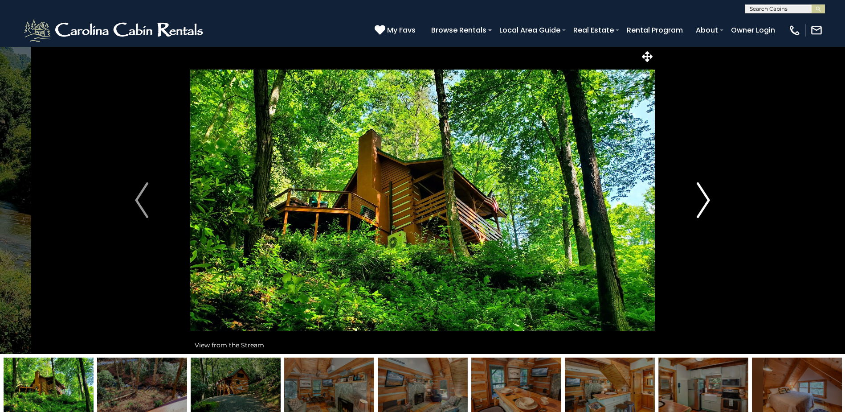
click at [708, 198] on img "Next" at bounding box center [703, 200] width 13 height 36
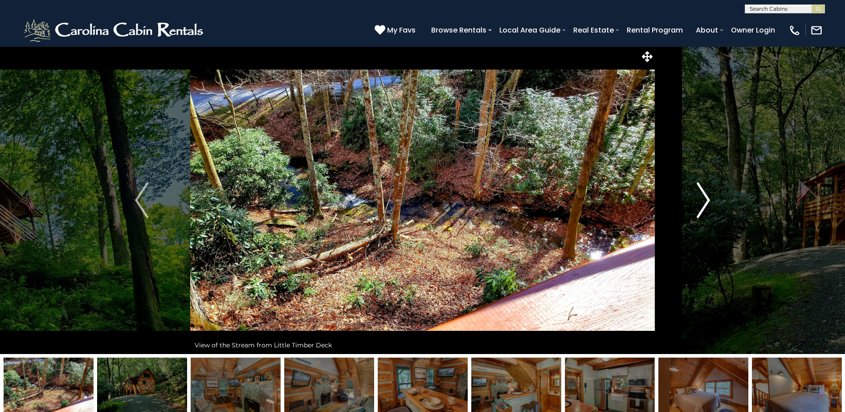
click at [708, 198] on img "Next" at bounding box center [703, 200] width 13 height 36
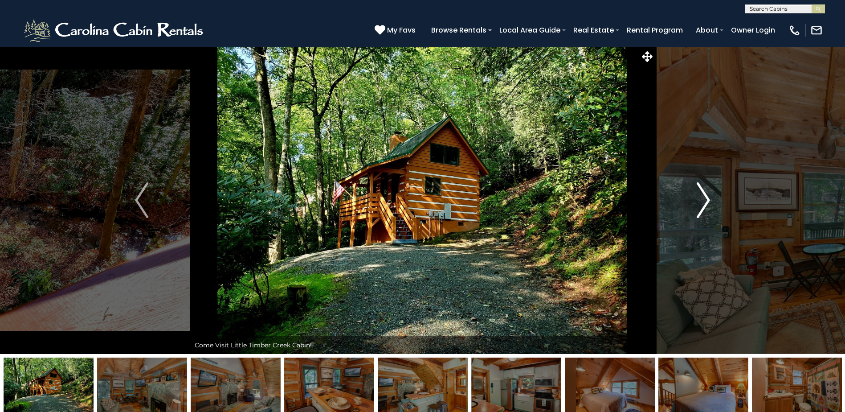
click at [708, 198] on img "Next" at bounding box center [703, 200] width 13 height 36
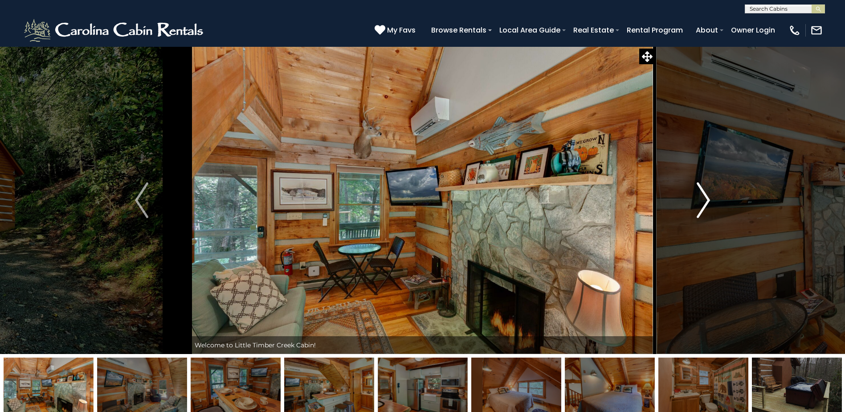
click at [708, 198] on img "Next" at bounding box center [703, 200] width 13 height 36
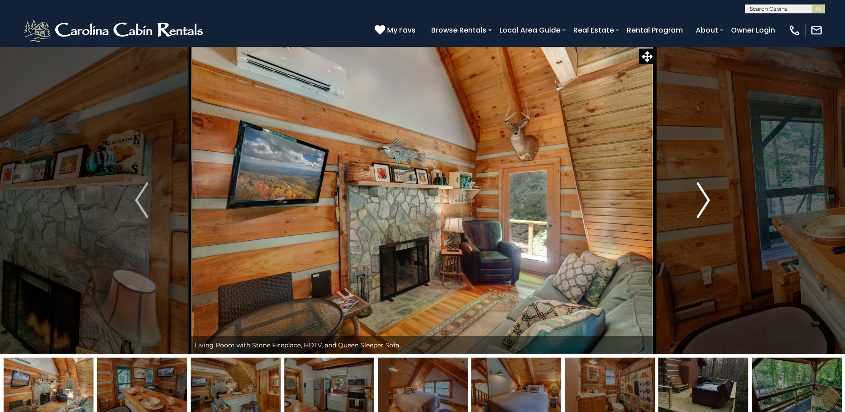
click at [708, 198] on img "Next" at bounding box center [703, 200] width 13 height 36
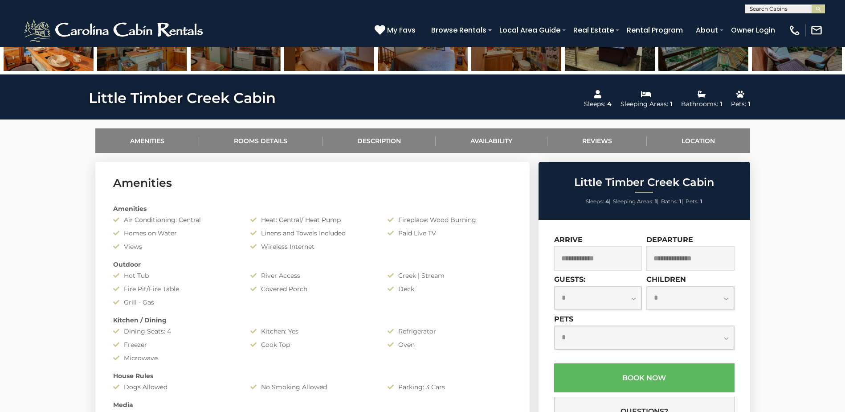
scroll to position [401, 0]
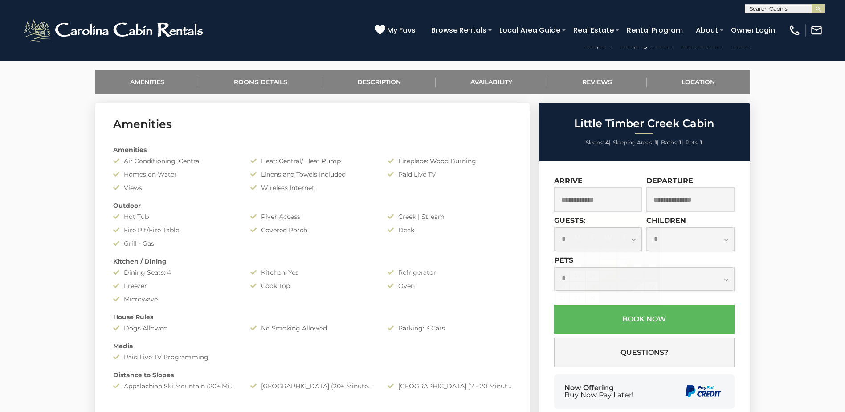
click at [612, 202] on input "text" at bounding box center [598, 199] width 88 height 25
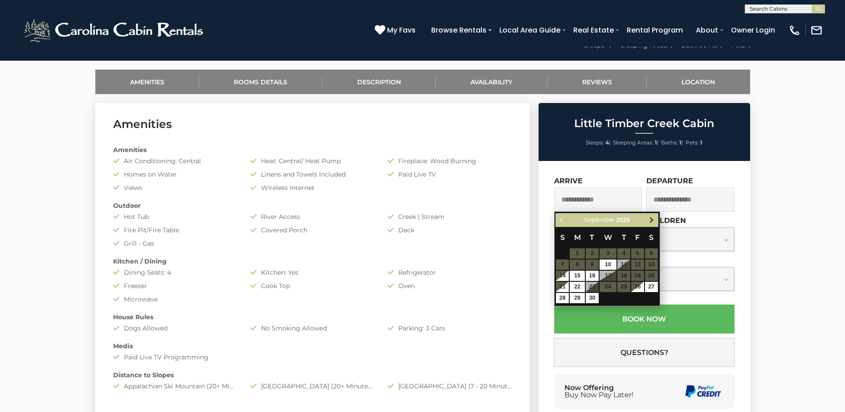
click at [652, 217] on span "Next" at bounding box center [651, 220] width 7 height 7
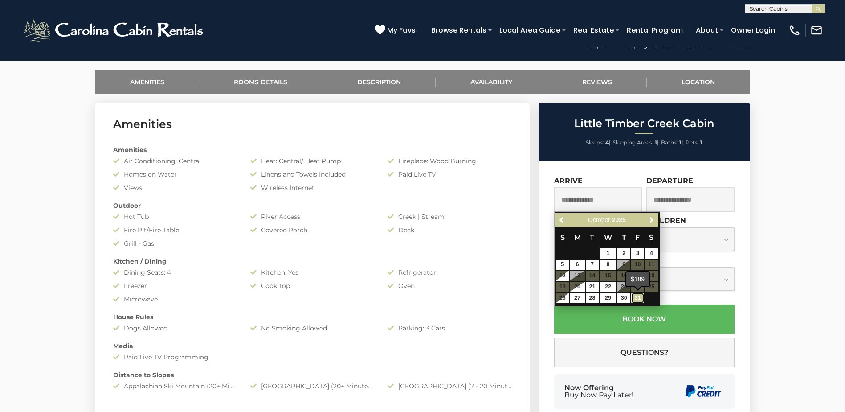
click at [637, 299] on link "31" at bounding box center [637, 298] width 13 height 10
type input "**********"
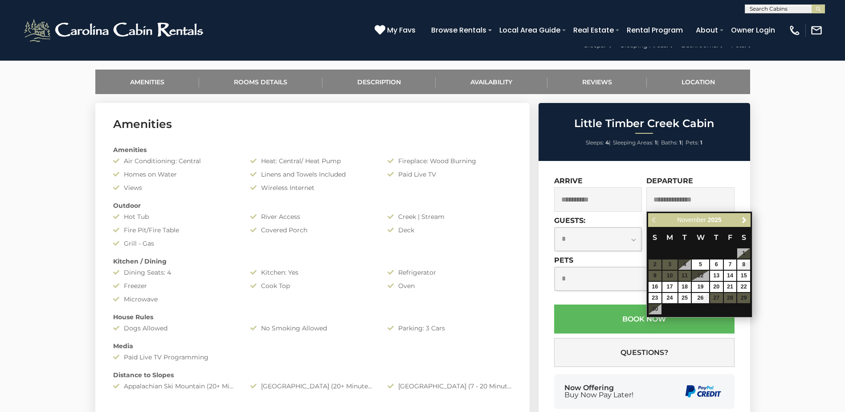
click at [654, 263] on table "S M T W T F S 1 2 3 4 5 6 7 8 9 10 11 12 13 14 15 16 17 18 19 20 21 22 23 24 25…" at bounding box center [699, 271] width 102 height 88
click at [686, 266] on table "S M T W T F S 1 2 3 4 5 6 7 8 9 10 11 12 13 14 15 16 17 18 19 20 21 22 23 24 25…" at bounding box center [699, 271] width 102 height 88
click at [703, 264] on link "5" at bounding box center [700, 264] width 17 height 10
type input "**********"
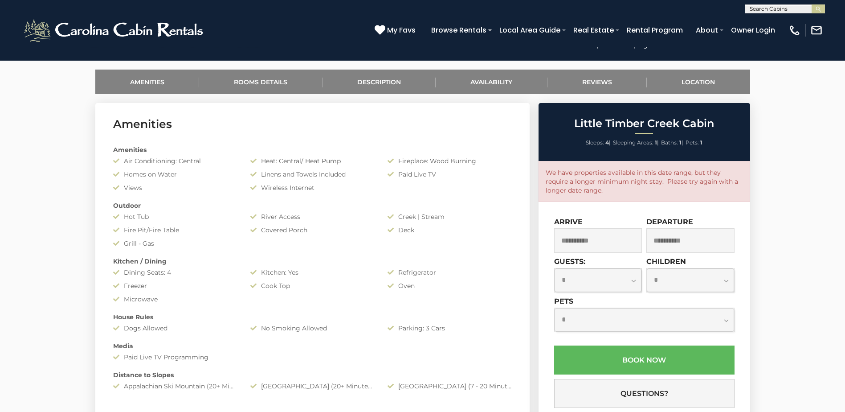
click at [698, 240] on input "**********" at bounding box center [690, 240] width 88 height 25
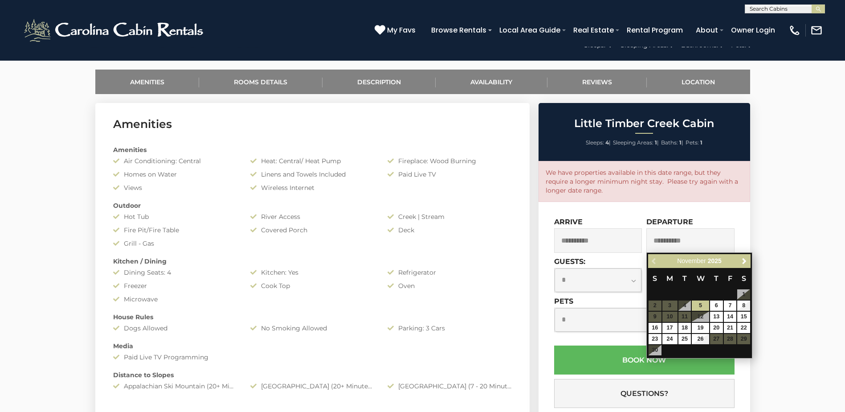
click at [698, 240] on input "**********" at bounding box center [690, 240] width 88 height 25
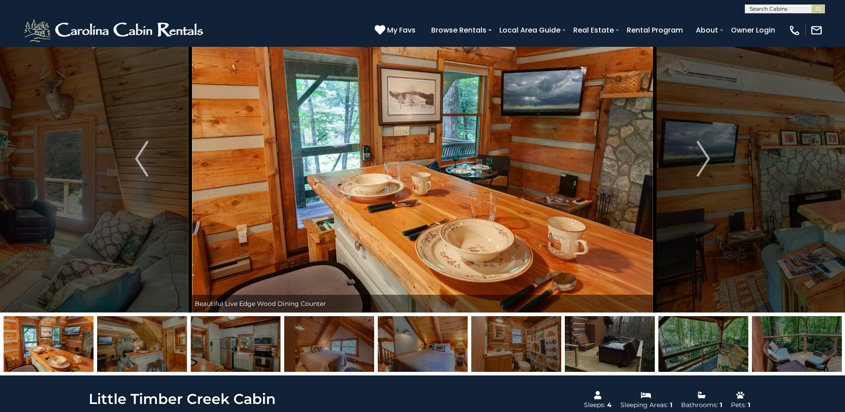
scroll to position [0, 0]
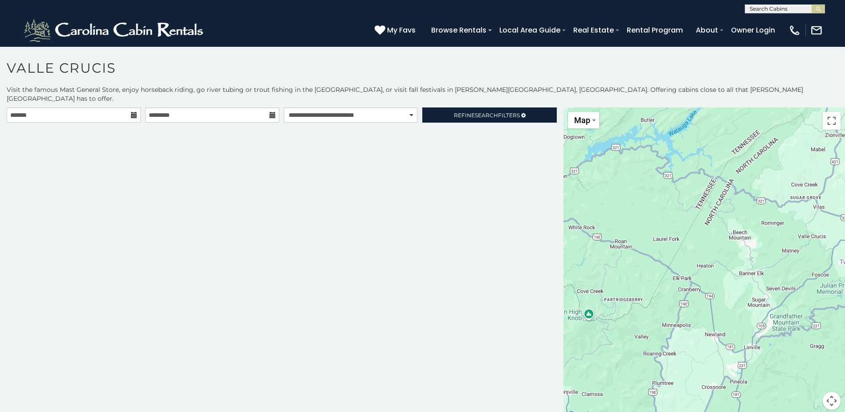
scroll to position [5, 0]
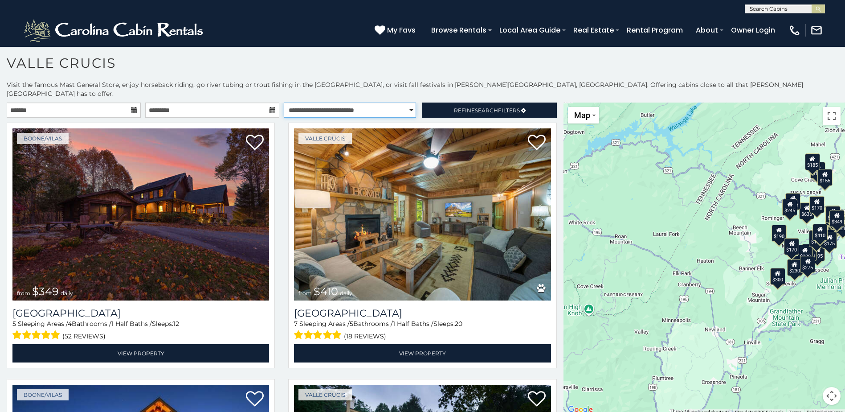
click at [406, 102] on select "**********" at bounding box center [350, 109] width 132 height 15
select select "**********"
click at [284, 102] on select "**********" at bounding box center [350, 109] width 132 height 15
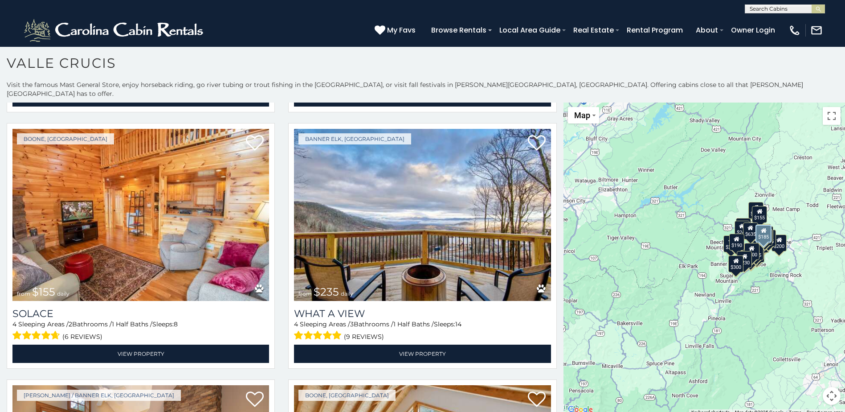
scroll to position [3074, 0]
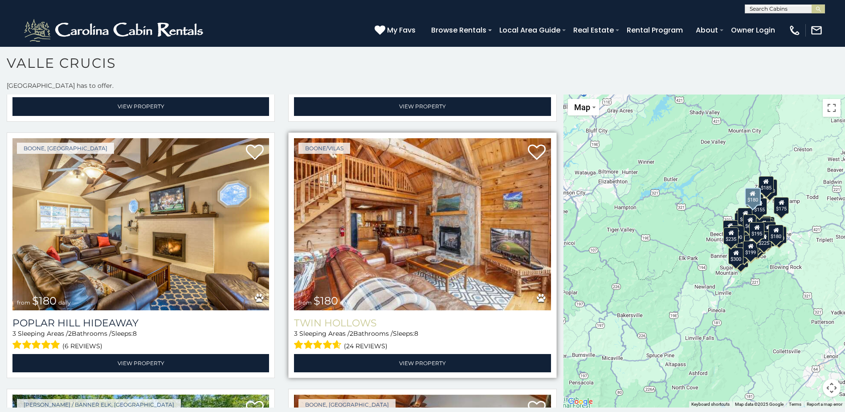
scroll to position [4360, 0]
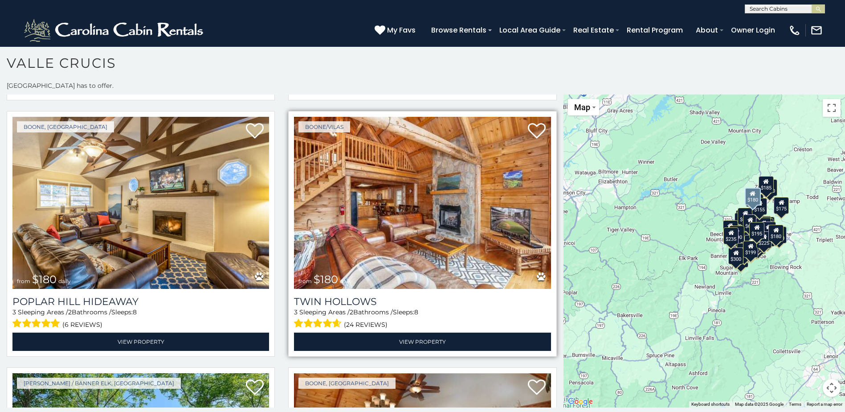
click at [430, 210] on img at bounding box center [422, 203] width 257 height 172
